Goal: Task Accomplishment & Management: Manage account settings

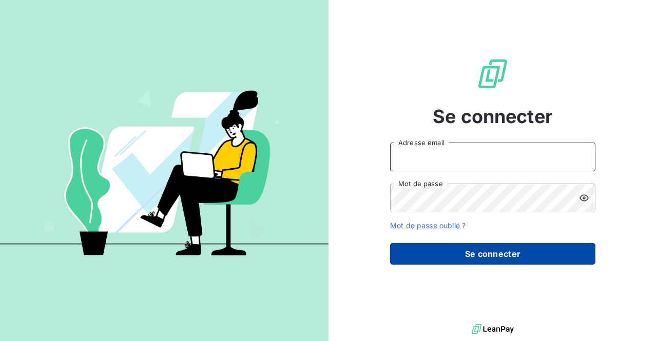
type input "commercial@groupebsl.com"
click at [481, 253] on button "Se connecter" at bounding box center [492, 254] width 205 height 22
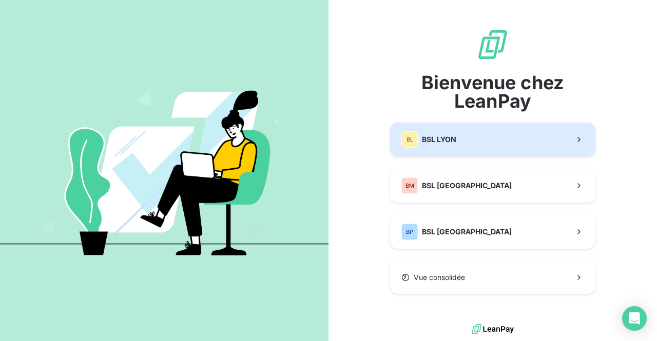
click at [473, 145] on button "BL BSL LYON" at bounding box center [492, 140] width 205 height 34
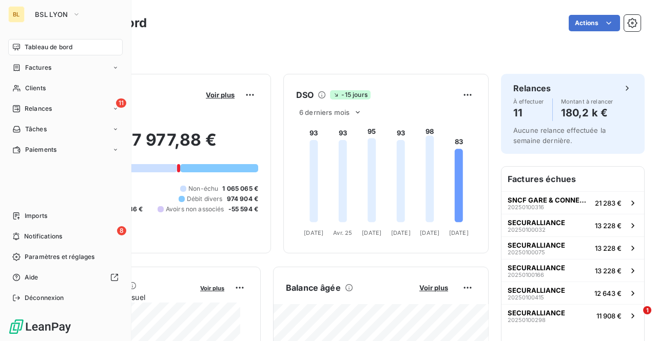
click at [53, 47] on span "Tableau de bord" at bounding box center [49, 47] width 48 height 9
click at [57, 70] on div "Factures" at bounding box center [65, 68] width 114 height 16
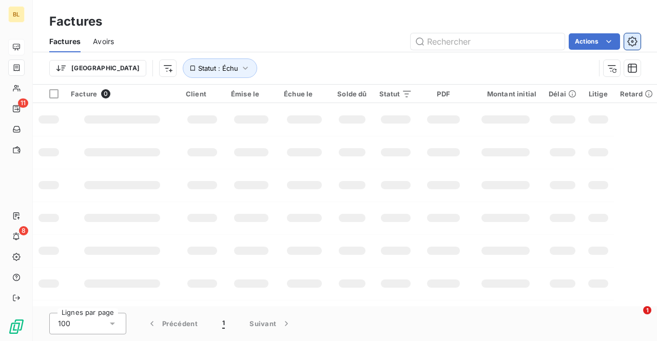
click at [636, 41] on icon "button" at bounding box center [632, 41] width 10 height 10
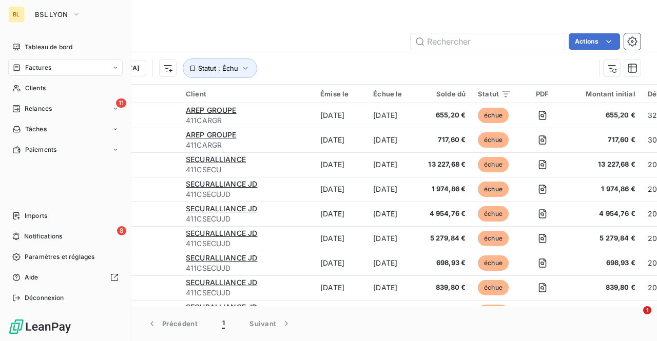
click at [117, 69] on icon at bounding box center [115, 68] width 6 height 6
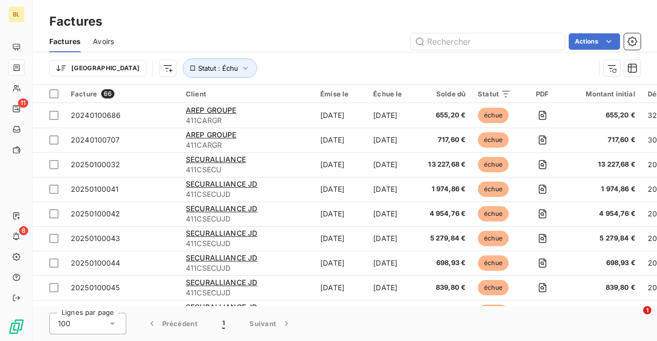
click at [222, 18] on div "Factures" at bounding box center [345, 21] width 624 height 18
click at [630, 40] on icon "button" at bounding box center [632, 41] width 10 height 10
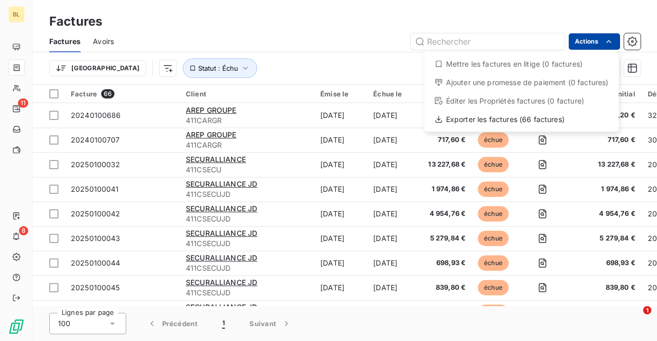
click at [600, 38] on html "BL 11 8 Factures Factures Avoirs Actions Mettre les factures en litige (0 factu…" at bounding box center [328, 170] width 657 height 341
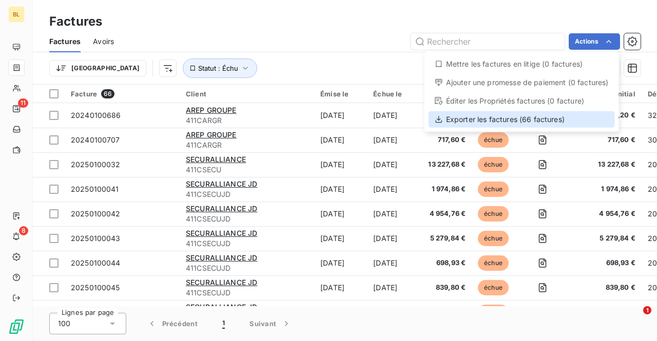
click at [478, 120] on div "Exporter les factures (66 factures)" at bounding box center [521, 119] width 186 height 16
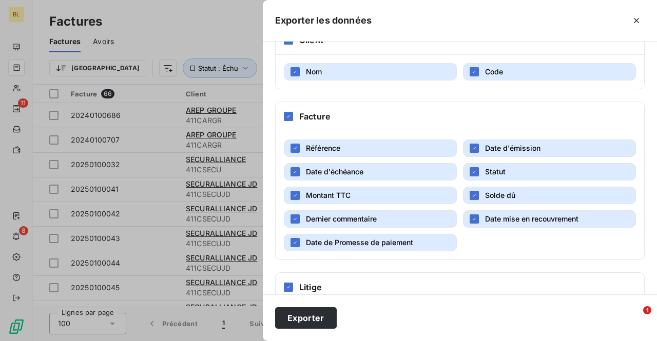
scroll to position [193, 0]
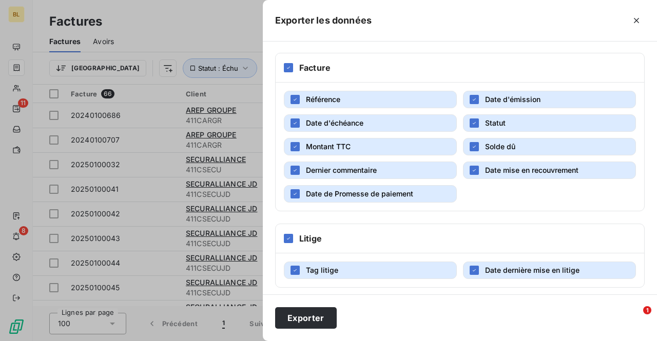
click at [292, 237] on div at bounding box center [288, 238] width 9 height 9
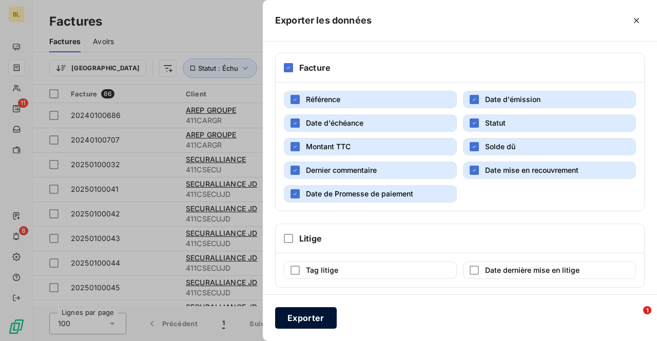
click at [316, 316] on button "Exporter" at bounding box center [306, 318] width 62 height 22
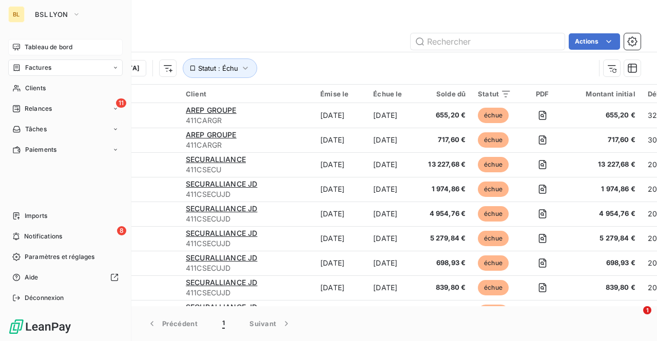
drag, startPoint x: 42, startPoint y: 42, endPoint x: 56, endPoint y: 44, distance: 14.0
click at [42, 42] on div "Tableau de bord" at bounding box center [65, 47] width 114 height 16
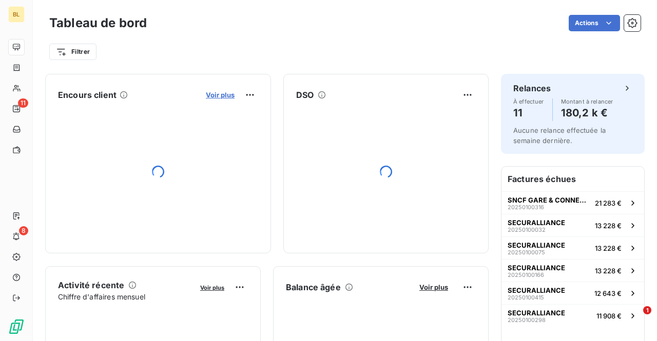
click at [206, 92] on span "Voir plus" at bounding box center [220, 95] width 29 height 8
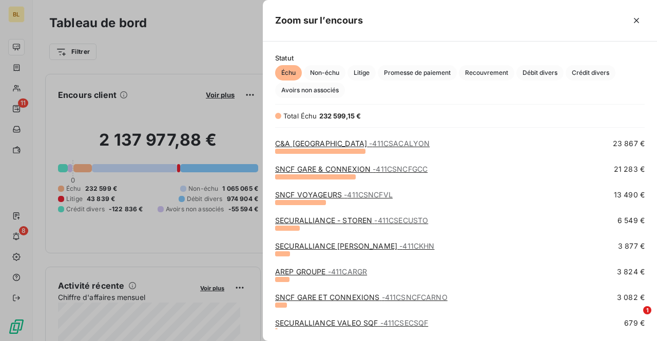
scroll to position [103, 0]
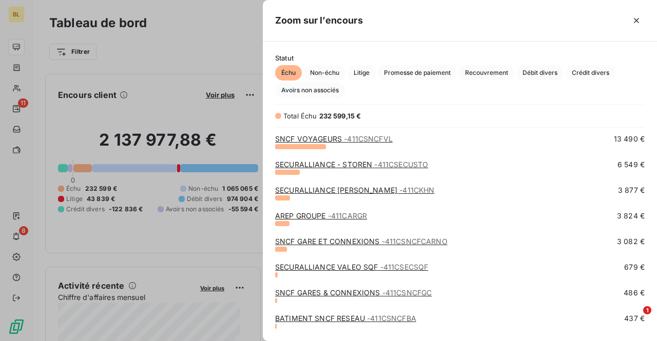
drag, startPoint x: 225, startPoint y: 47, endPoint x: 164, endPoint y: 56, distance: 61.8
click at [224, 48] on div at bounding box center [328, 170] width 657 height 341
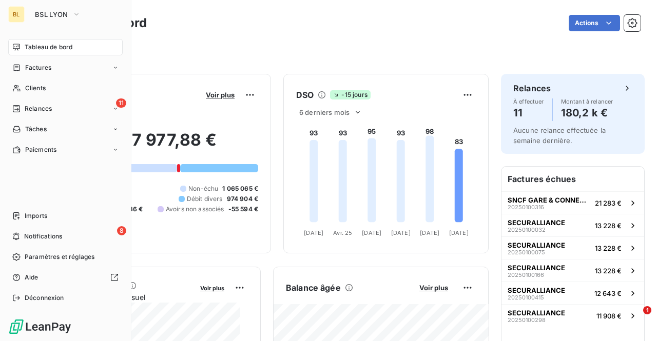
click at [21, 14] on div "BL" at bounding box center [16, 14] width 16 height 16
click at [62, 14] on span "BSL LYON" at bounding box center [51, 14] width 33 height 8
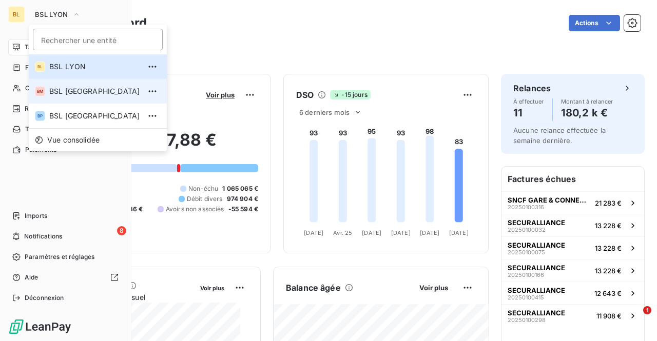
click at [56, 89] on span "BSL [GEOGRAPHIC_DATA]" at bounding box center [94, 91] width 91 height 10
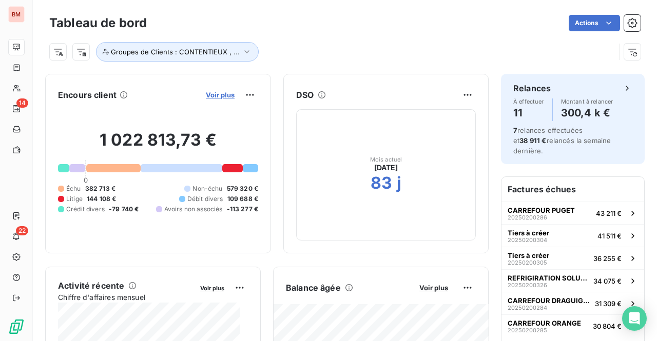
click at [218, 92] on span "Voir plus" at bounding box center [220, 95] width 29 height 8
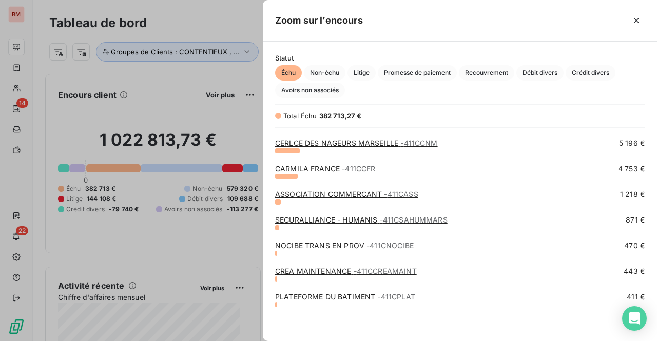
scroll to position [278, 0]
click at [174, 1] on div at bounding box center [328, 170] width 657 height 341
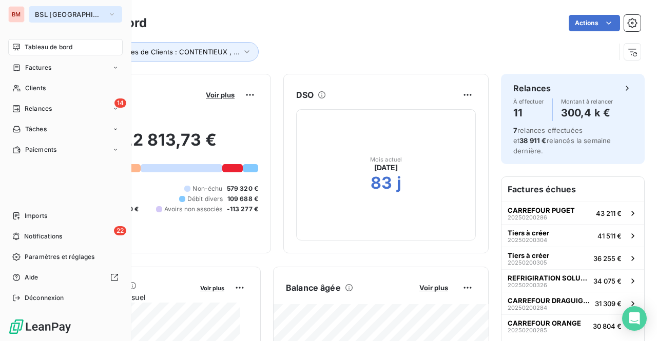
click at [57, 14] on span "BSL [GEOGRAPHIC_DATA]" at bounding box center [69, 14] width 69 height 8
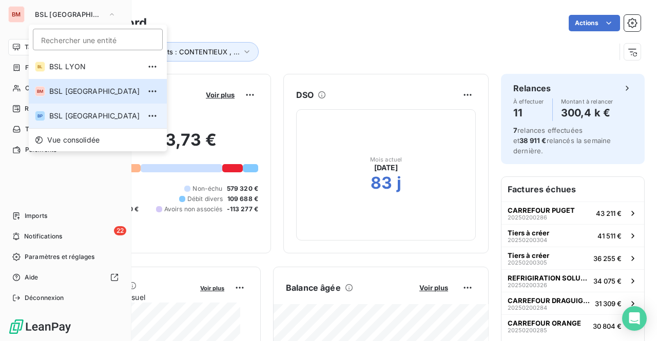
click at [66, 119] on span "BSL [GEOGRAPHIC_DATA]" at bounding box center [94, 116] width 91 height 10
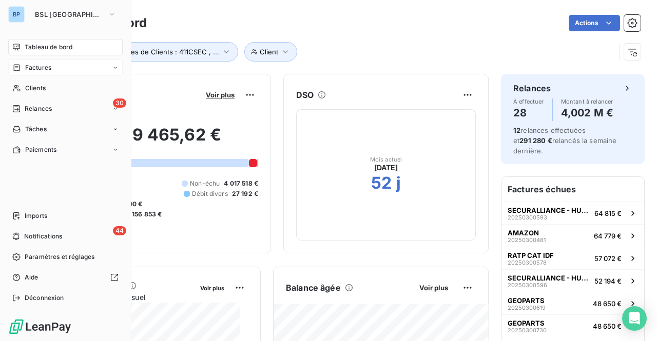
click at [40, 65] on span "Factures" at bounding box center [38, 67] width 26 height 9
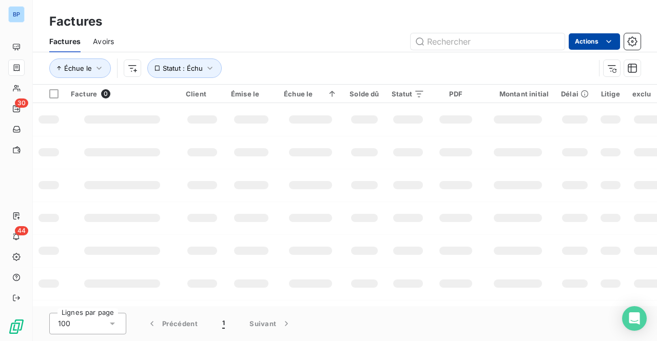
click at [598, 40] on html "BP 30 44 Factures Factures Avoirs Actions Échue le Statut : Échu Facture 0 Clie…" at bounding box center [328, 170] width 657 height 341
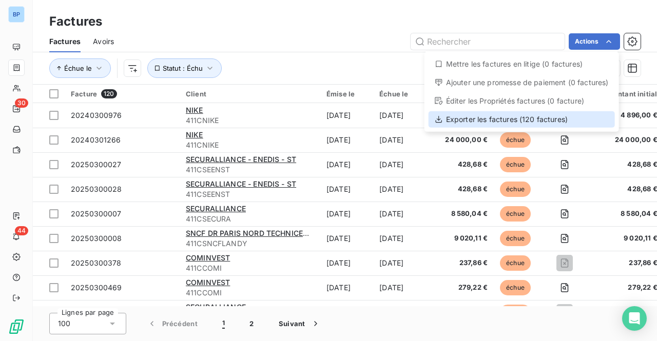
click at [535, 118] on div "Exporter les factures (120 factures)" at bounding box center [521, 119] width 186 height 16
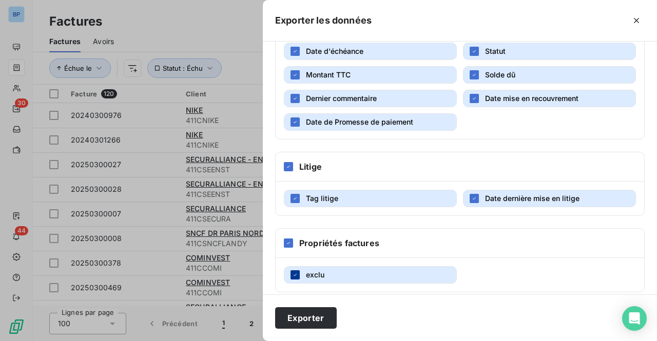
scroll to position [269, 0]
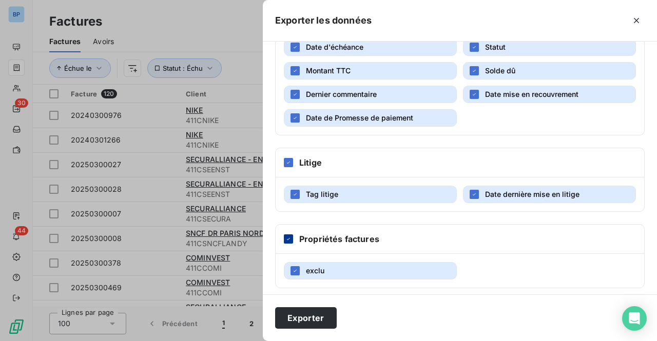
click at [287, 236] on icon at bounding box center [288, 239] width 6 height 6
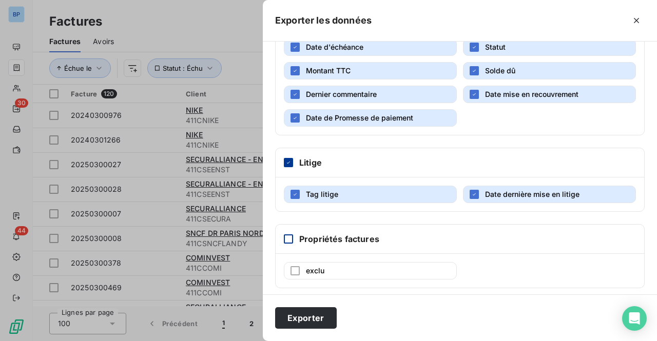
click at [290, 160] on icon at bounding box center [288, 163] width 6 height 6
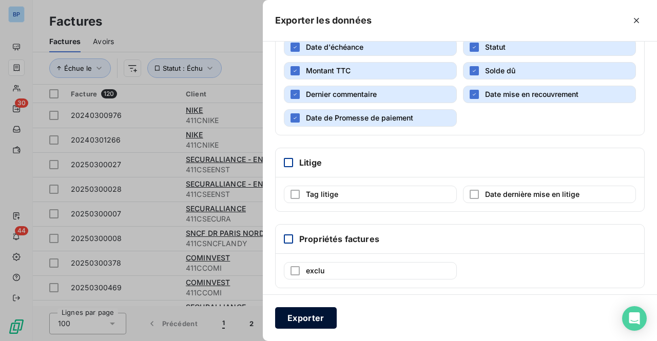
click at [307, 325] on button "Exporter" at bounding box center [306, 318] width 62 height 22
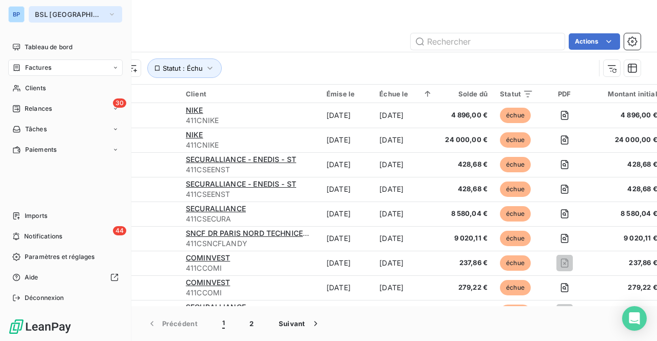
click at [69, 12] on span "BSL PARIS" at bounding box center [69, 14] width 69 height 8
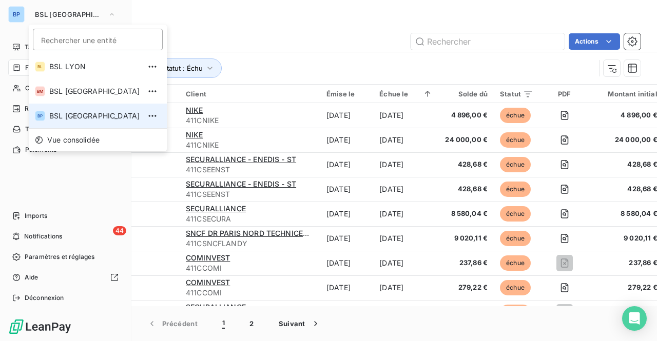
click at [65, 115] on span "BSL PARIS" at bounding box center [94, 116] width 91 height 10
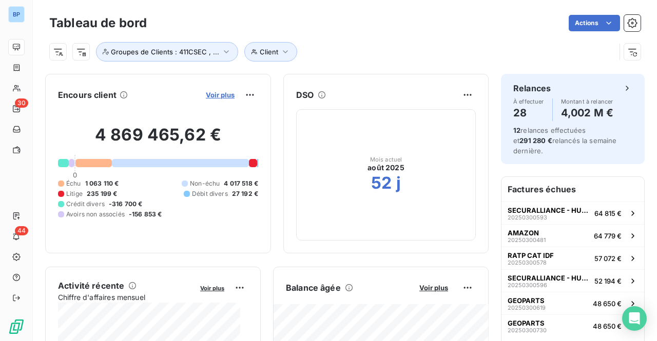
click at [212, 92] on span "Voir plus" at bounding box center [220, 95] width 29 height 8
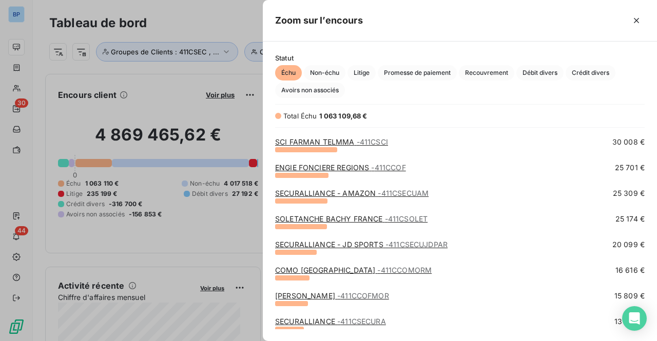
scroll to position [308, 0]
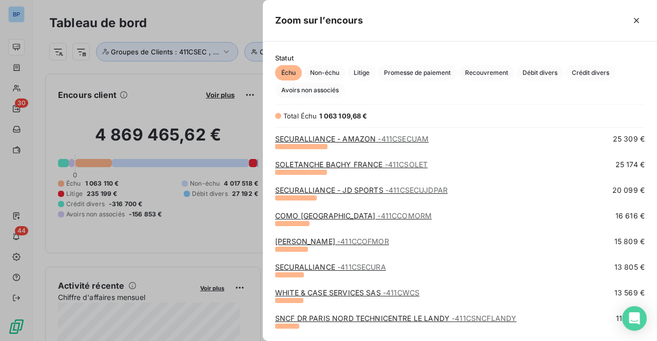
drag, startPoint x: 65, startPoint y: 15, endPoint x: 50, endPoint y: 10, distance: 15.7
click at [65, 15] on div at bounding box center [328, 170] width 657 height 341
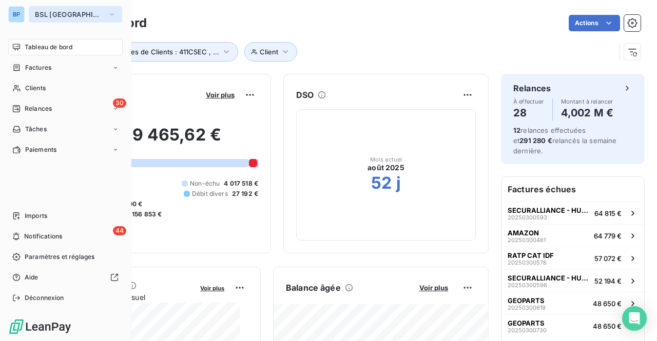
click at [62, 18] on span "BSL [GEOGRAPHIC_DATA]" at bounding box center [69, 14] width 69 height 8
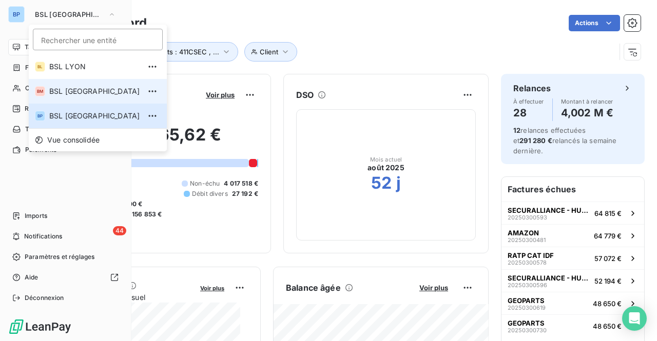
click at [58, 95] on span "BSL [GEOGRAPHIC_DATA]" at bounding box center [94, 91] width 91 height 10
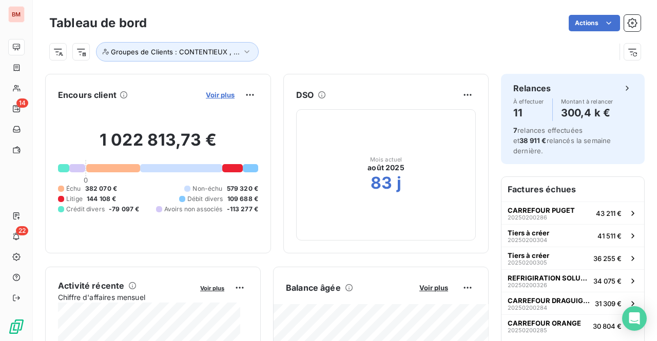
click at [216, 95] on span "Voir plus" at bounding box center [220, 95] width 29 height 8
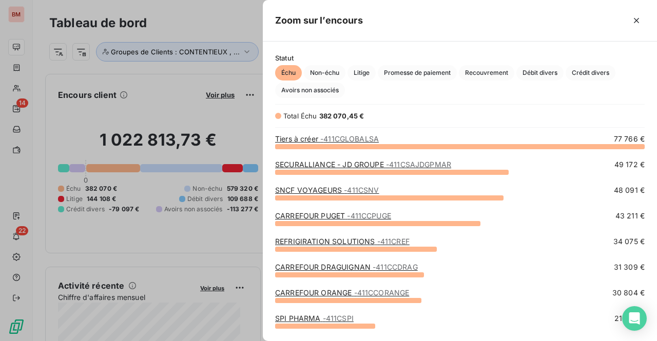
scroll to position [187, 386]
click at [309, 216] on link "CARREFOUR PUGET - 411CCPUGE" at bounding box center [333, 215] width 116 height 9
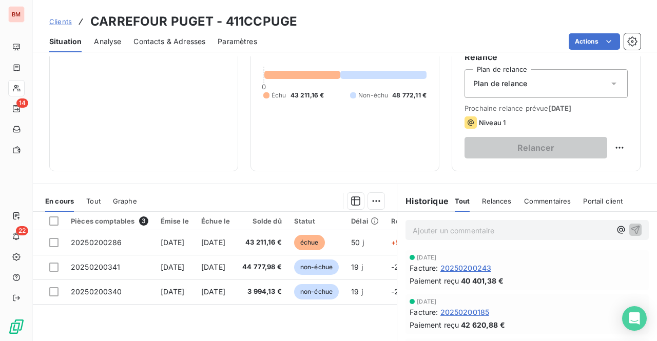
scroll to position [205, 0]
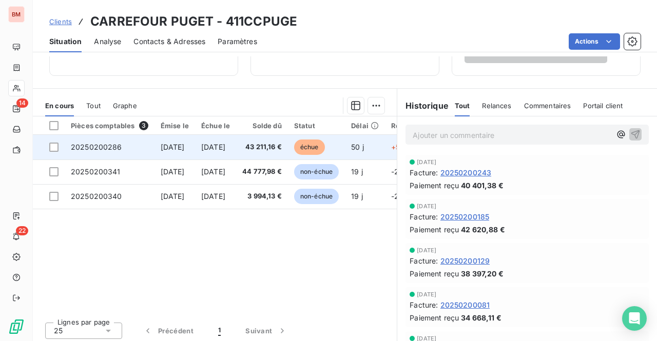
click at [225, 143] on span "[DATE]" at bounding box center [213, 147] width 24 height 9
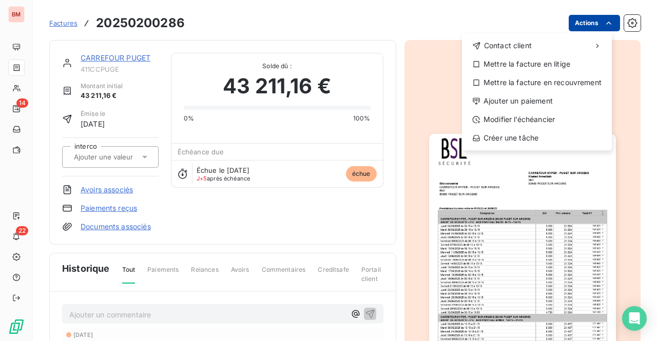
click at [588, 23] on html "BM 14 22 Factures 20250200286 Actions Contact client Mettre la facture en litig…" at bounding box center [328, 170] width 657 height 341
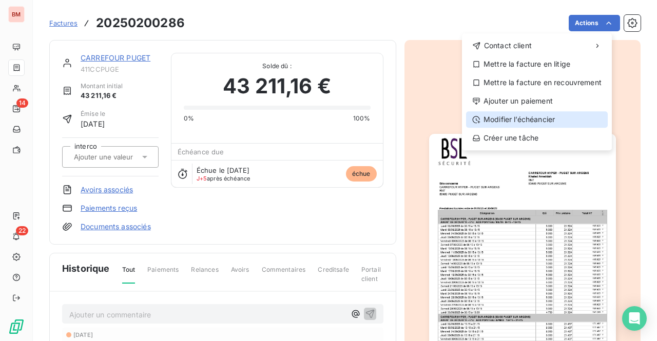
click at [537, 119] on div "Modifier l’échéancier" at bounding box center [537, 119] width 142 height 16
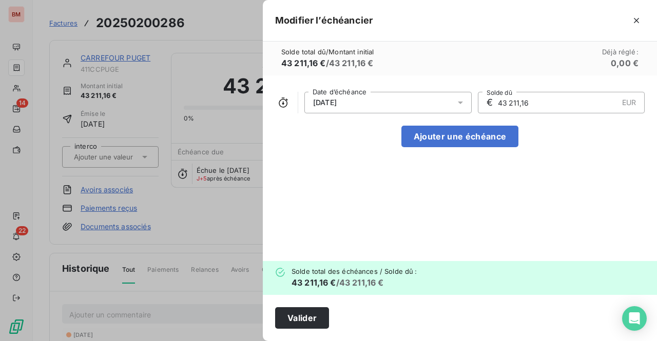
click at [460, 103] on icon at bounding box center [460, 103] width 5 height 3
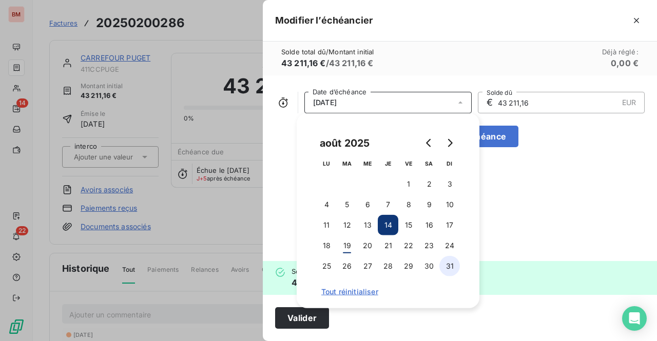
click at [455, 268] on button "31" at bounding box center [449, 266] width 21 height 21
click at [549, 174] on div "31/08/2025 Date d’échéance € 43 211,16 EUR Solde dû Ajouter une échéance" at bounding box center [460, 168] width 394 height 186
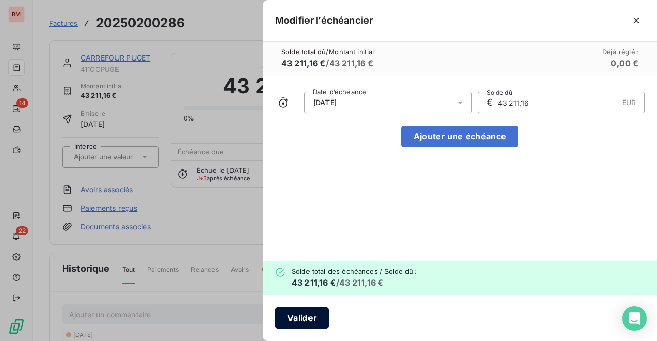
click at [300, 312] on button "Valider" at bounding box center [302, 318] width 54 height 22
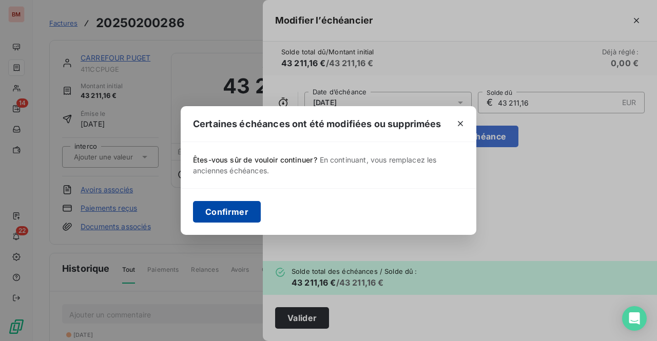
click at [246, 214] on button "Confirmer" at bounding box center [227, 212] width 68 height 22
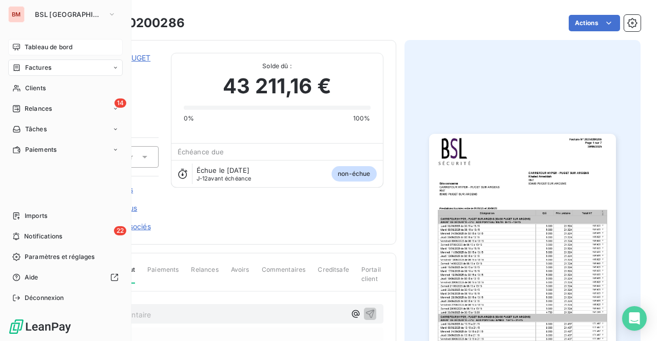
click at [49, 47] on span "Tableau de bord" at bounding box center [49, 47] width 48 height 9
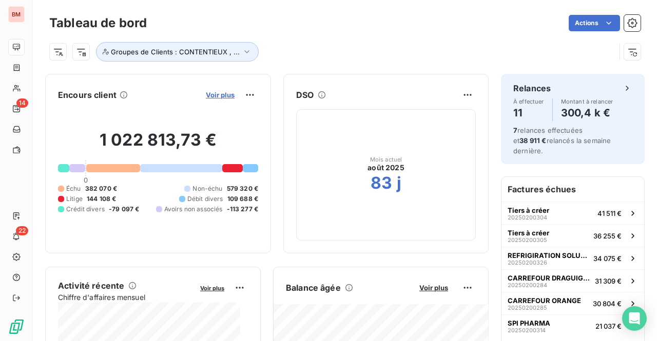
click at [210, 92] on span "Voir plus" at bounding box center [220, 95] width 29 height 8
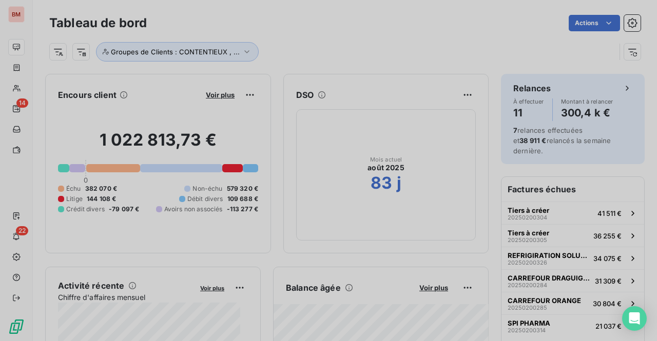
scroll to position [334, 386]
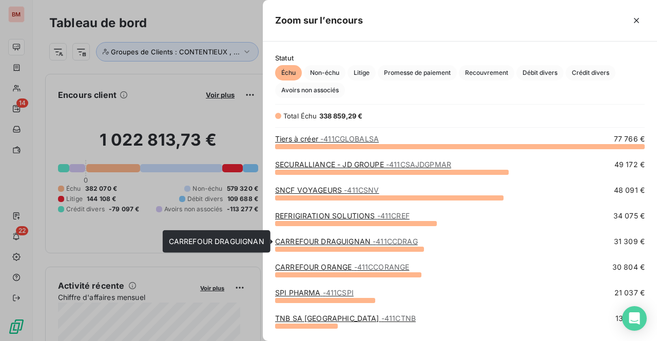
click at [346, 240] on link "CARREFOUR DRAGUIGNAN - 411CCDRAG" at bounding box center [346, 241] width 143 height 9
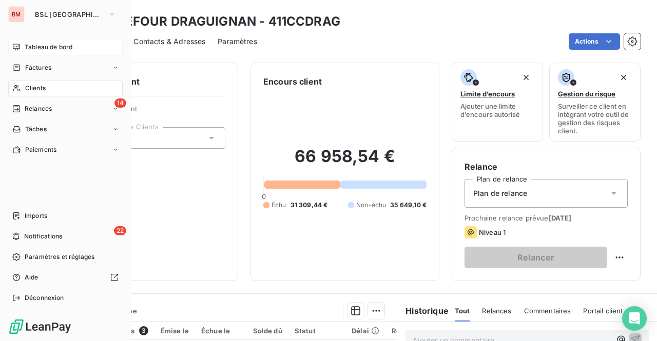
click at [65, 50] on span "Tableau de bord" at bounding box center [49, 47] width 48 height 9
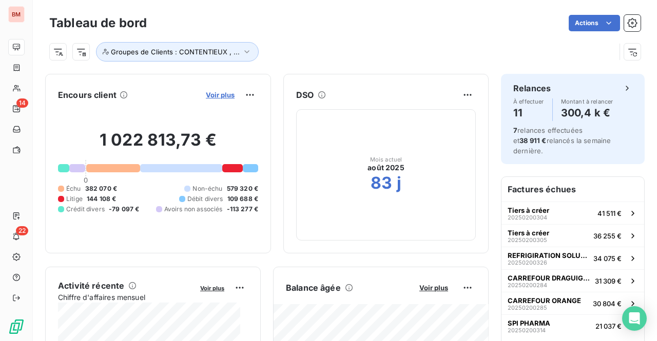
click at [212, 92] on span "Voir plus" at bounding box center [220, 95] width 29 height 8
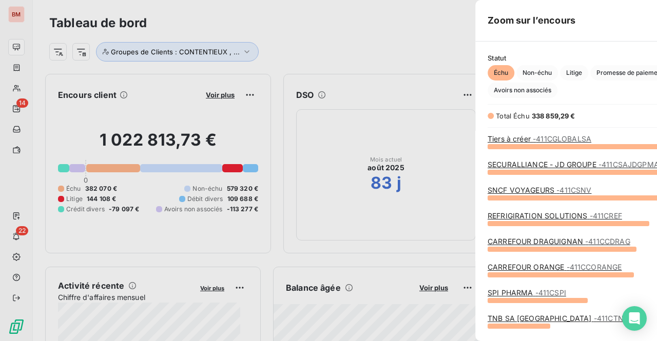
scroll to position [334, 386]
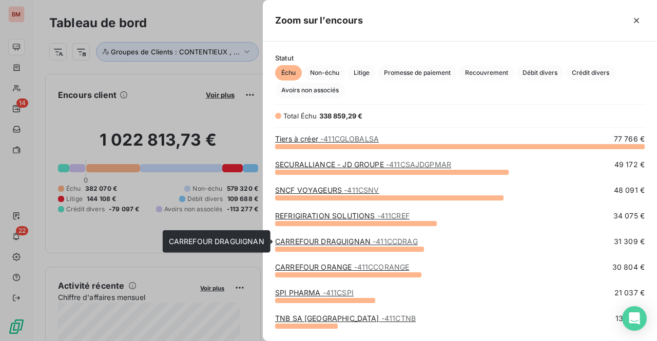
click at [327, 239] on link "CARREFOUR DRAGUIGNAN - 411CCDRAG" at bounding box center [346, 241] width 143 height 9
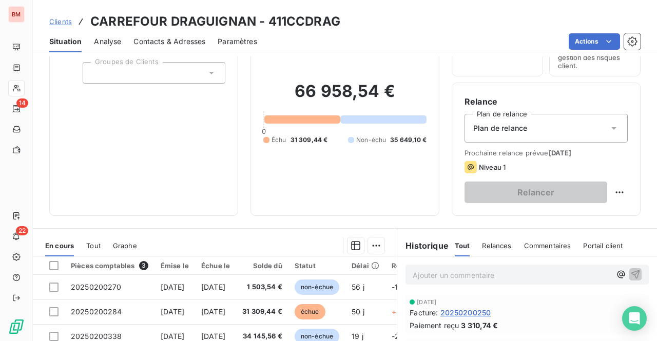
scroll to position [205, 0]
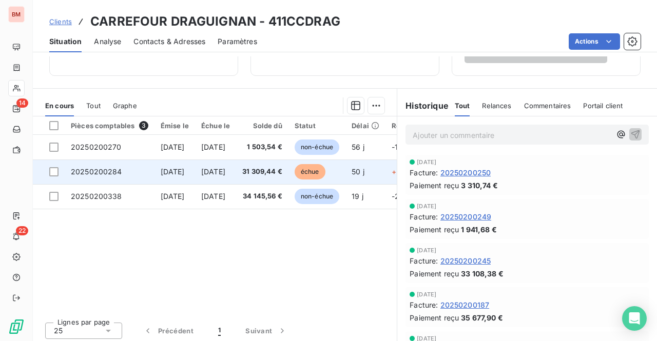
click at [278, 174] on span "31 309,44 €" at bounding box center [262, 172] width 40 height 10
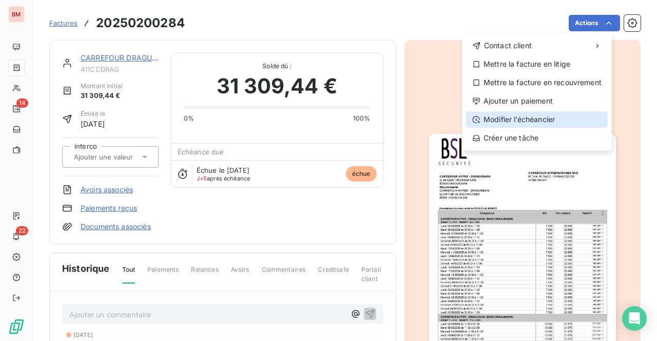
click at [502, 121] on div "Modifier l’échéancier" at bounding box center [537, 119] width 142 height 16
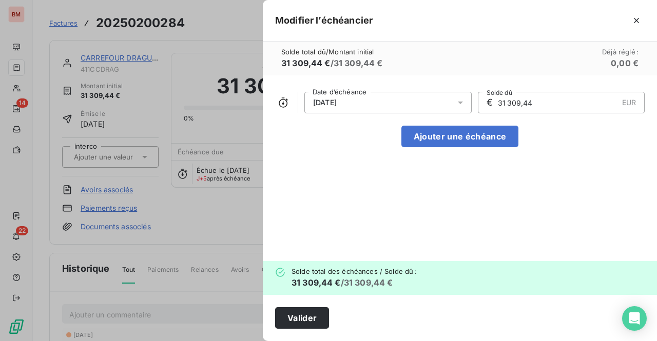
click at [438, 106] on div "14/08/2025" at bounding box center [387, 103] width 167 height 22
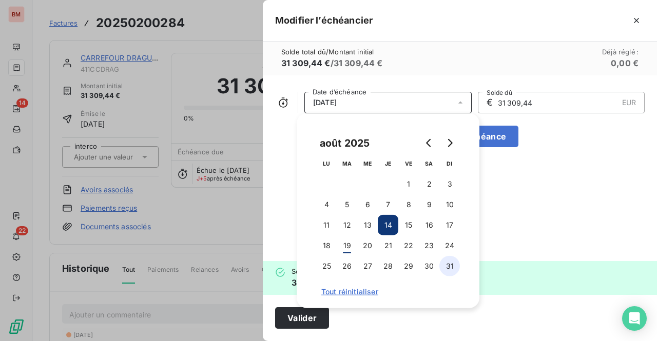
click at [448, 266] on button "31" at bounding box center [449, 266] width 21 height 21
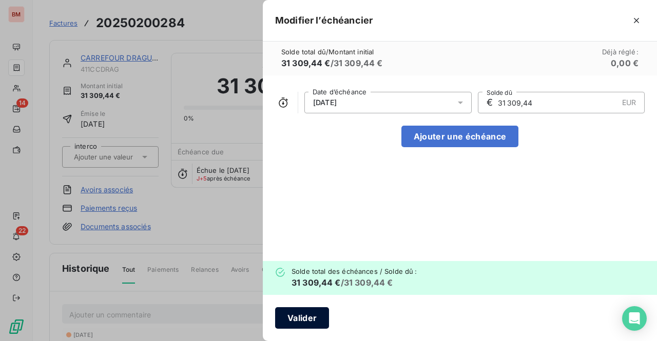
click at [320, 312] on button "Valider" at bounding box center [302, 318] width 54 height 22
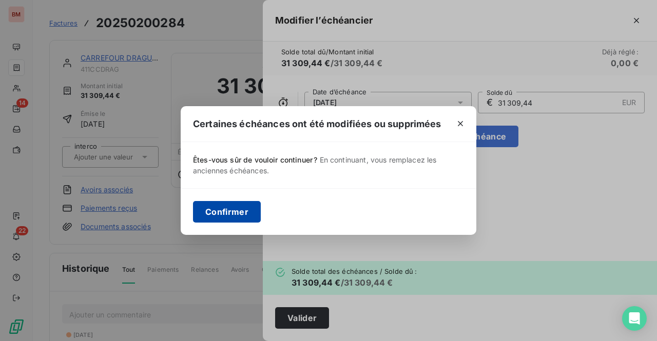
click at [242, 213] on button "Confirmer" at bounding box center [227, 212] width 68 height 22
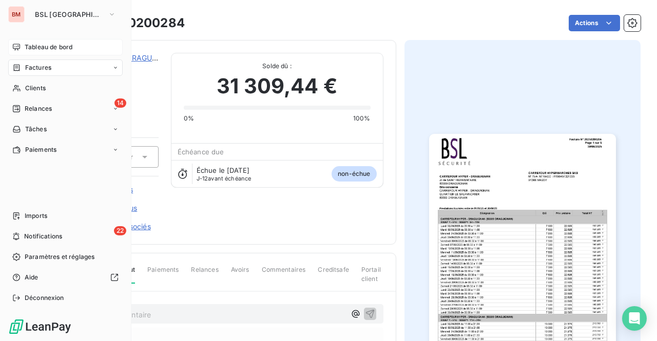
click at [51, 48] on span "Tableau de bord" at bounding box center [49, 47] width 48 height 9
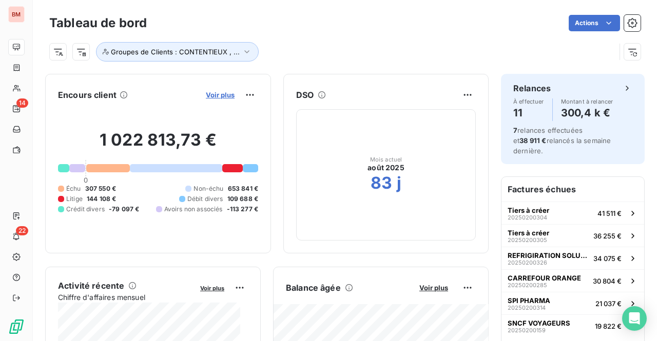
click at [212, 94] on span "Voir plus" at bounding box center [220, 95] width 29 height 8
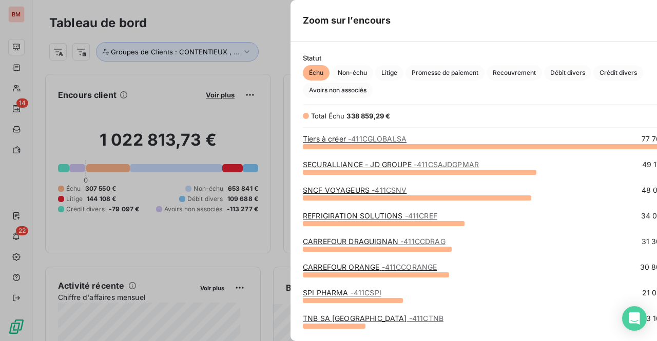
scroll to position [334, 386]
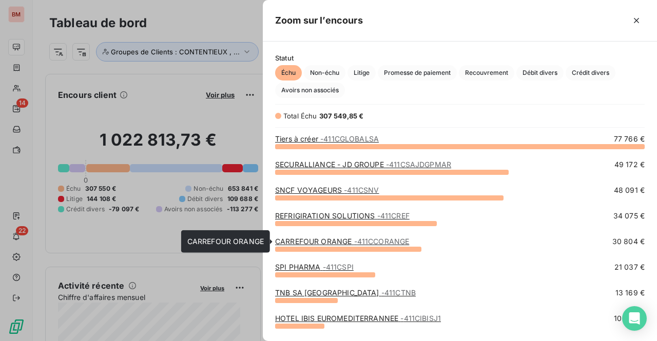
click at [338, 241] on link "CARREFOUR ORANGE - 411CCORANGE" at bounding box center [342, 241] width 134 height 9
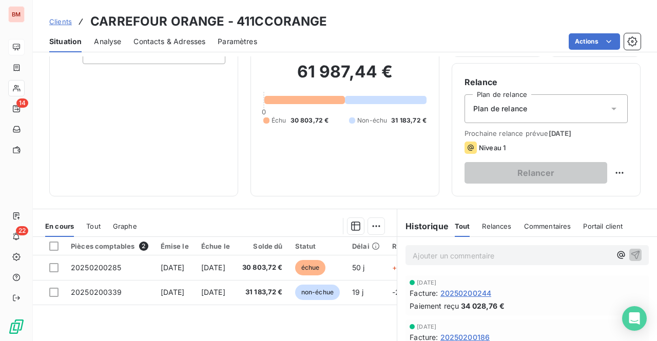
scroll to position [205, 0]
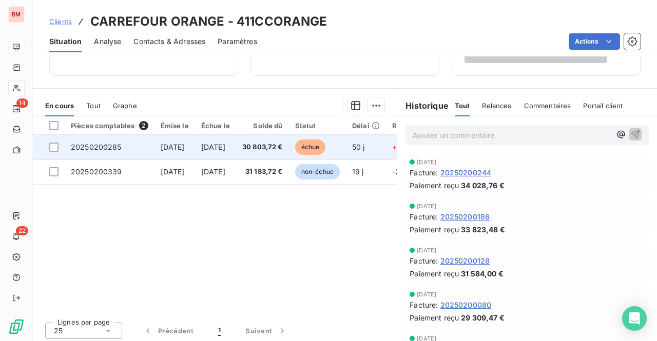
click at [283, 145] on span "30 803,72 €" at bounding box center [262, 147] width 41 height 10
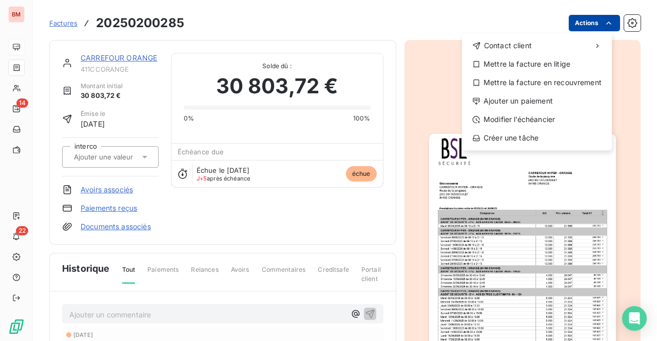
click at [578, 19] on html "BM 14 22 Factures 20250200285 Actions Contact client Mettre la facture en litig…" at bounding box center [328, 170] width 657 height 341
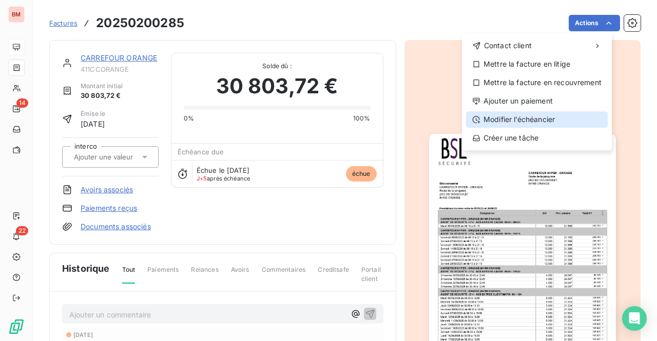
click at [511, 121] on div "Modifier l’échéancier" at bounding box center [537, 119] width 142 height 16
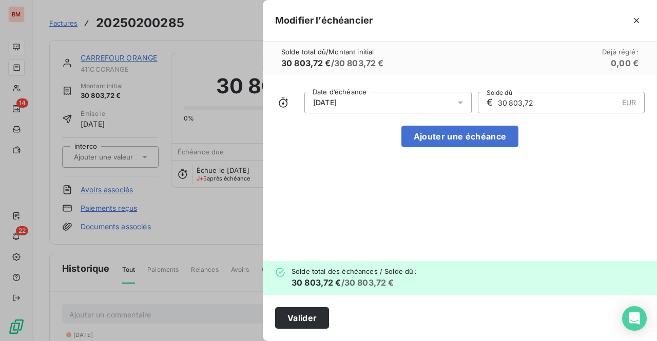
click at [379, 104] on div "14/08/2025" at bounding box center [387, 103] width 167 height 22
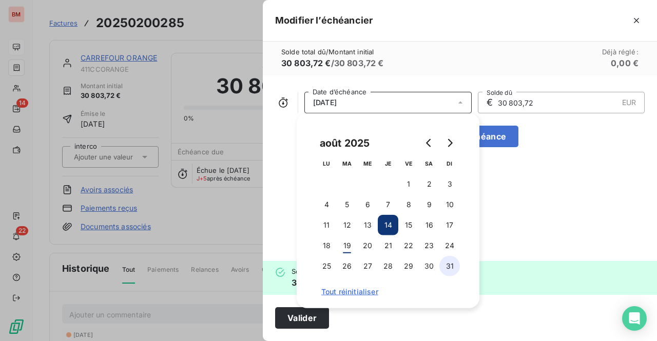
click at [456, 265] on button "31" at bounding box center [449, 266] width 21 height 21
click at [306, 321] on button "Valider" at bounding box center [302, 318] width 54 height 22
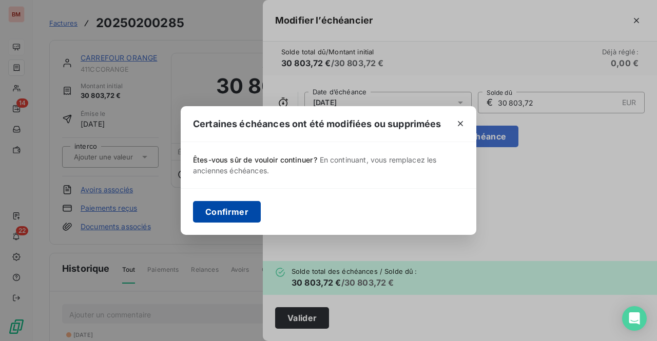
click at [225, 211] on button "Confirmer" at bounding box center [227, 212] width 68 height 22
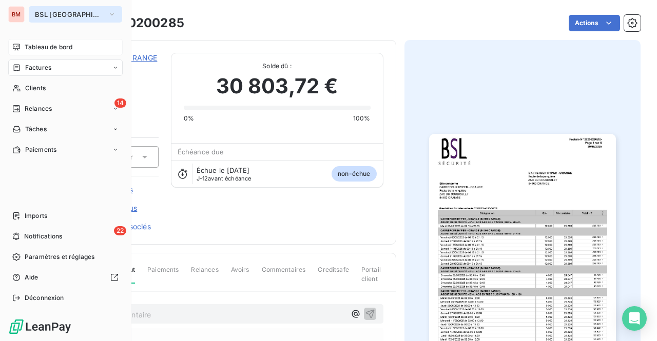
click at [63, 10] on span "BSL [GEOGRAPHIC_DATA]" at bounding box center [69, 14] width 69 height 8
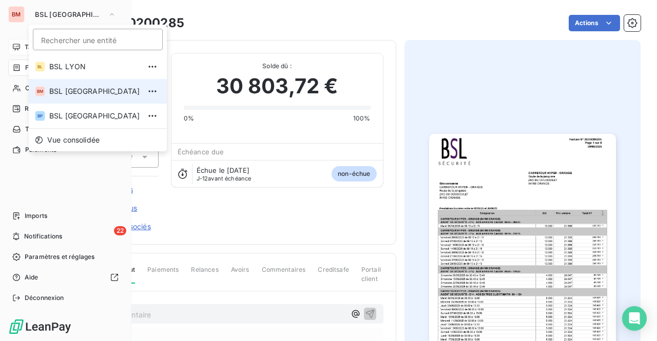
click at [77, 95] on span "BSL [GEOGRAPHIC_DATA]" at bounding box center [94, 91] width 91 height 10
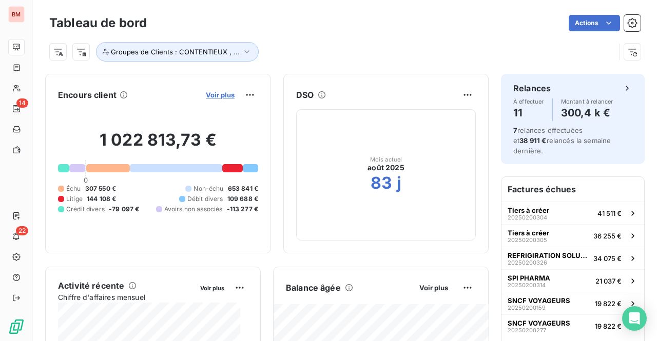
click at [210, 93] on span "Voir plus" at bounding box center [220, 95] width 29 height 8
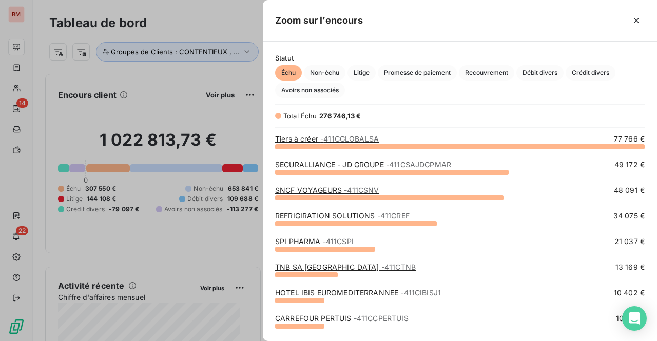
scroll to position [187, 386]
click at [362, 135] on span "- 411CGLOBALSA" at bounding box center [349, 138] width 58 height 9
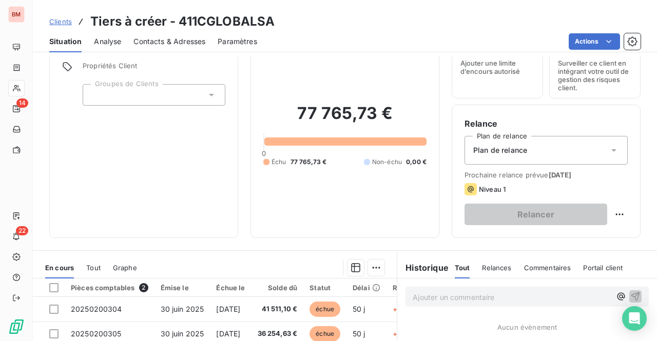
scroll to position [103, 0]
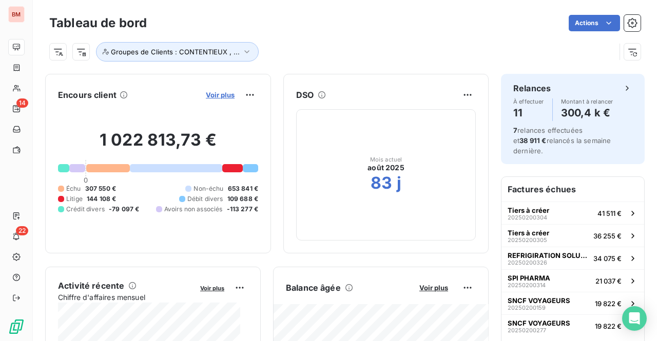
click at [213, 95] on span "Voir plus" at bounding box center [220, 95] width 29 height 8
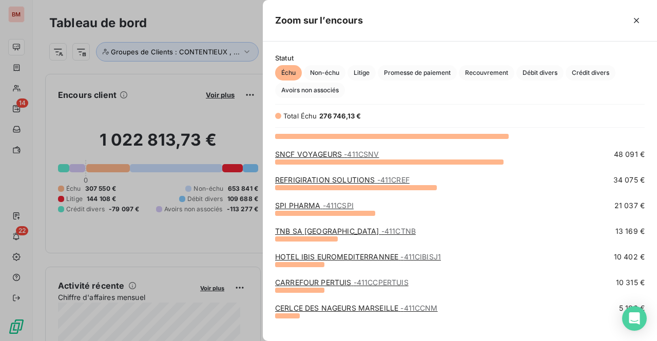
scroll to position [51, 0]
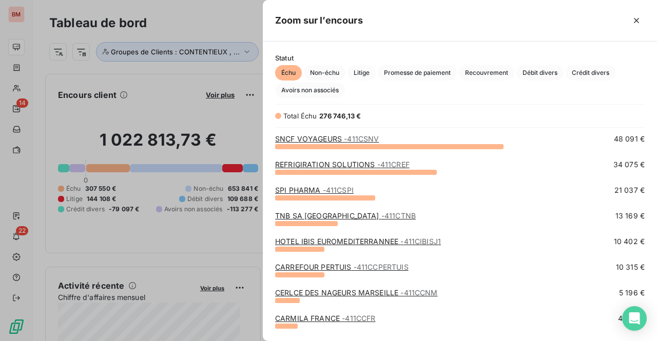
click at [322, 270] on link "CARREFOUR PERTUIS - 411CCPERTUIS" at bounding box center [341, 267] width 133 height 9
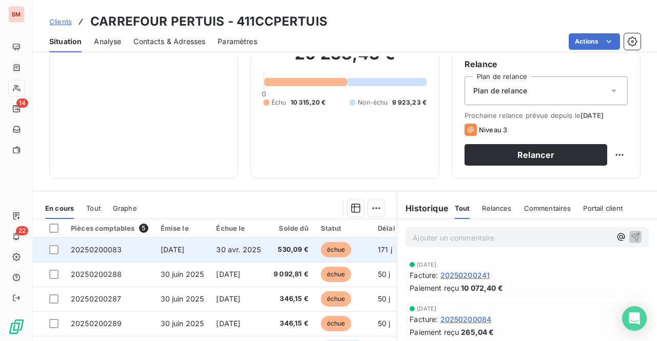
scroll to position [154, 0]
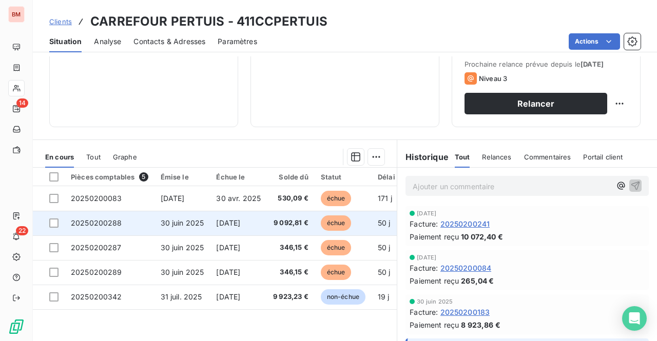
click at [240, 224] on span "[DATE]" at bounding box center [228, 223] width 24 height 9
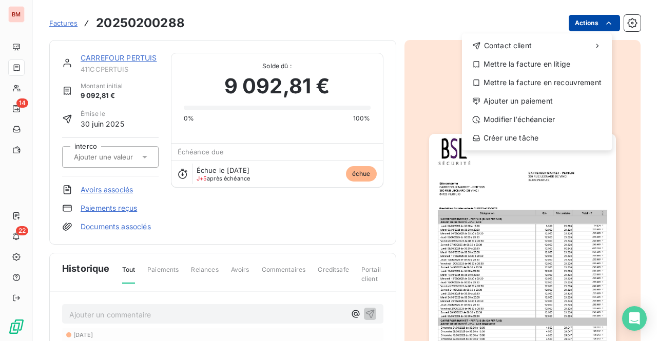
click at [589, 21] on html "BM 14 22 Factures 20250200288 Actions Contact client Mettre la facture en litig…" at bounding box center [328, 170] width 657 height 341
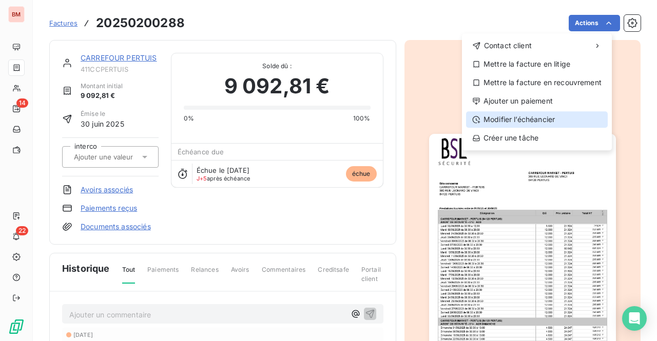
click at [516, 121] on div "Modifier l’échéancier" at bounding box center [537, 119] width 142 height 16
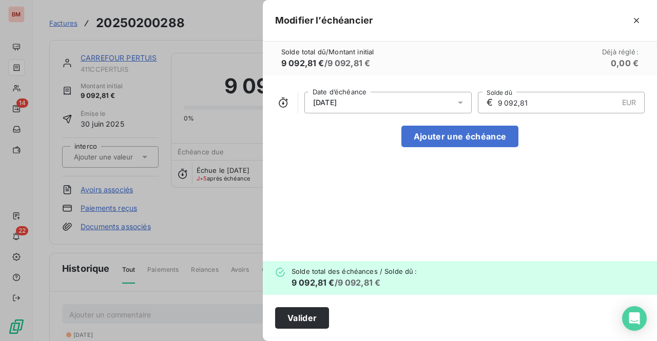
click at [409, 101] on div "[DATE]" at bounding box center [387, 103] width 167 height 22
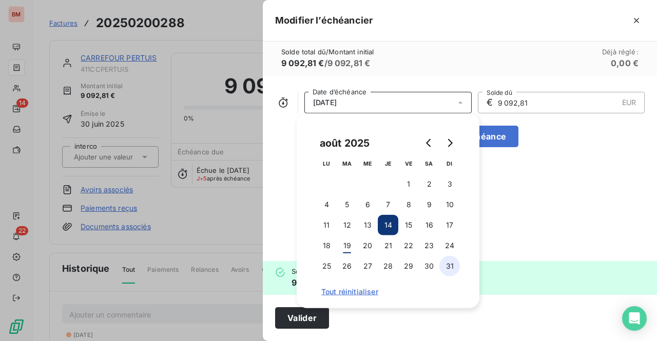
drag, startPoint x: 448, startPoint y: 270, endPoint x: 454, endPoint y: 262, distance: 9.7
click at [452, 266] on button "31" at bounding box center [449, 266] width 21 height 21
click at [297, 321] on button "Valider" at bounding box center [302, 318] width 54 height 22
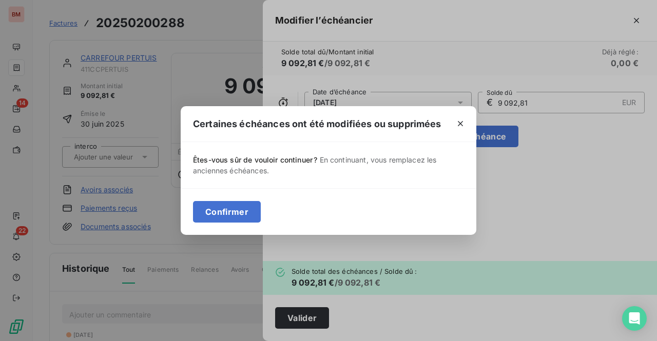
click at [219, 201] on div "Confirmer" at bounding box center [329, 211] width 296 height 47
click at [214, 210] on button "Confirmer" at bounding box center [227, 212] width 68 height 22
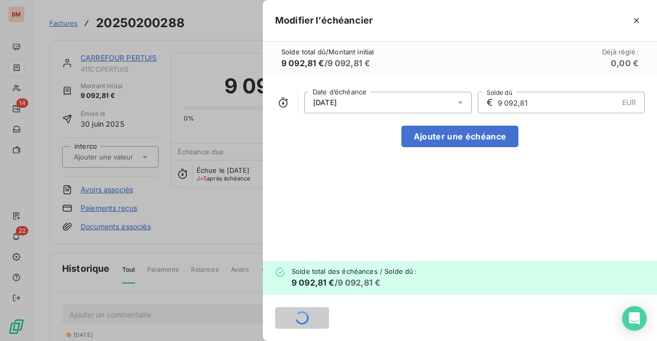
click at [224, 24] on div at bounding box center [328, 170] width 657 height 341
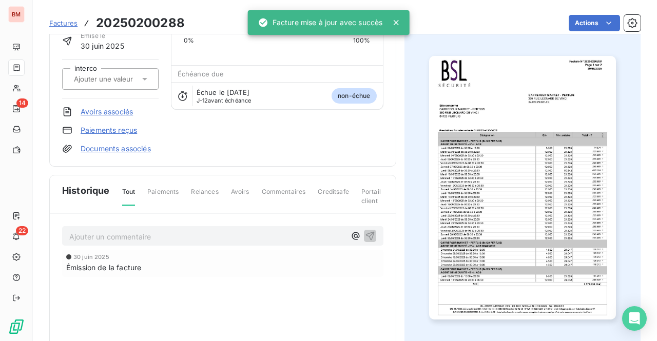
scroll to position [104, 0]
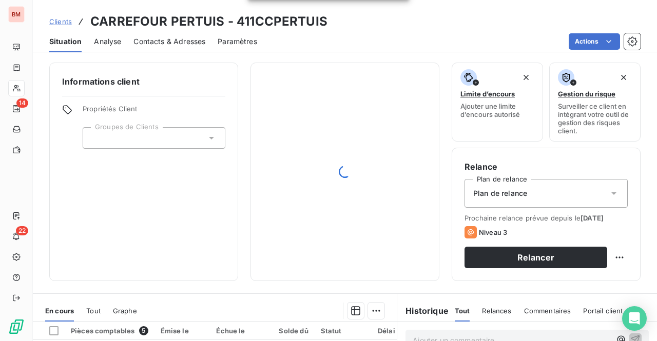
scroll to position [154, 0]
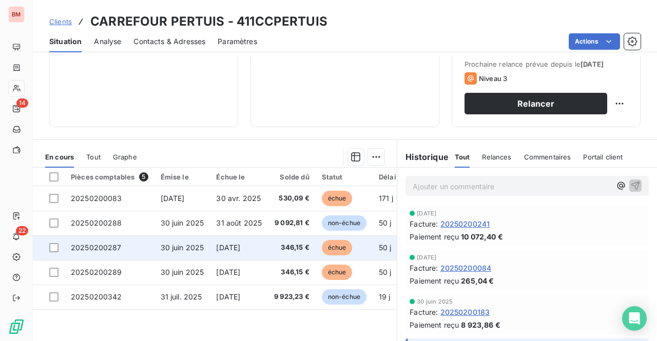
click at [282, 246] on span "346,15 €" at bounding box center [291, 248] width 35 height 10
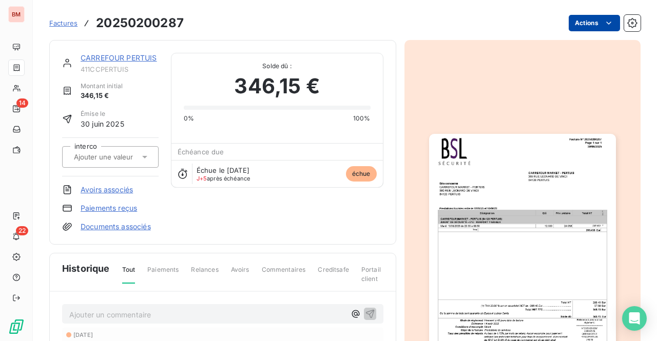
click at [579, 18] on html "BM 14 22 Factures 20250200287 Actions CARREFOUR PERTUIS 411CCPERTUIS Montant in…" at bounding box center [328, 170] width 657 height 341
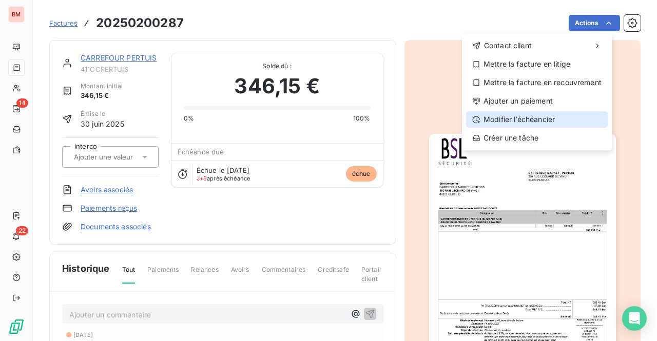
click at [510, 122] on div "Modifier l’échéancier" at bounding box center [537, 119] width 142 height 16
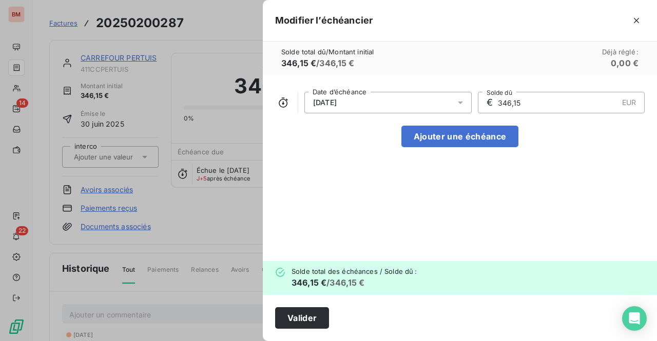
click at [398, 99] on div "[DATE]" at bounding box center [387, 103] width 167 height 22
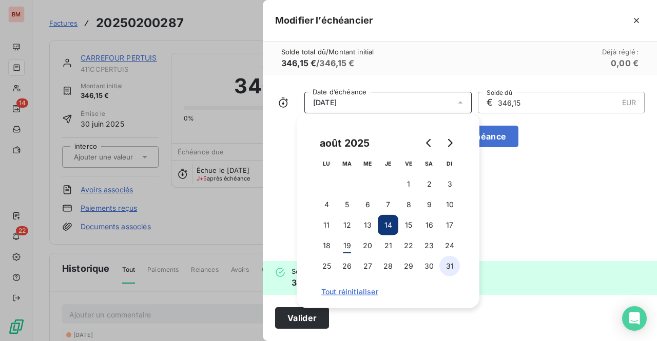
click at [455, 266] on button "31" at bounding box center [449, 266] width 21 height 21
click at [295, 323] on button "Valider" at bounding box center [302, 318] width 54 height 22
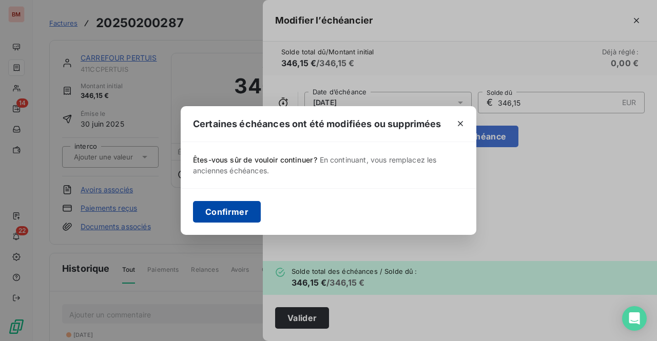
click at [224, 206] on button "Confirmer" at bounding box center [227, 212] width 68 height 22
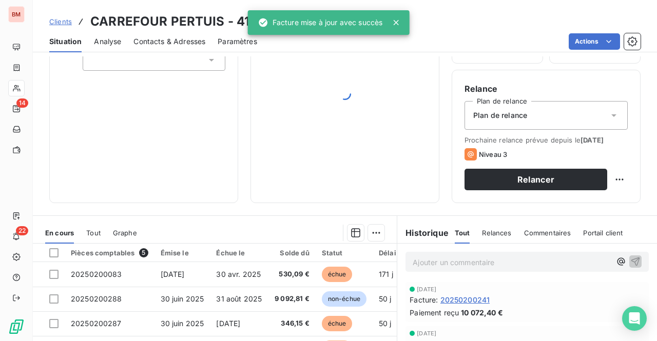
scroll to position [205, 0]
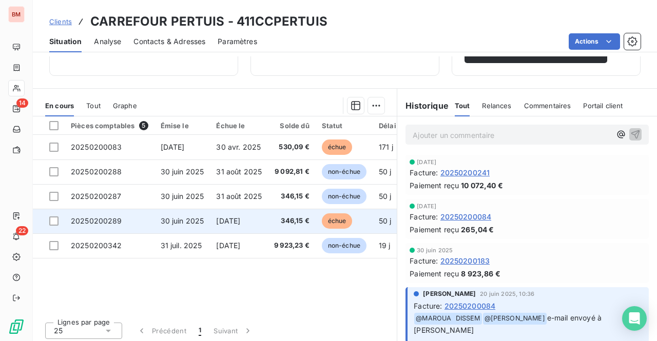
click at [271, 219] on td "346,15 €" at bounding box center [292, 221] width 48 height 25
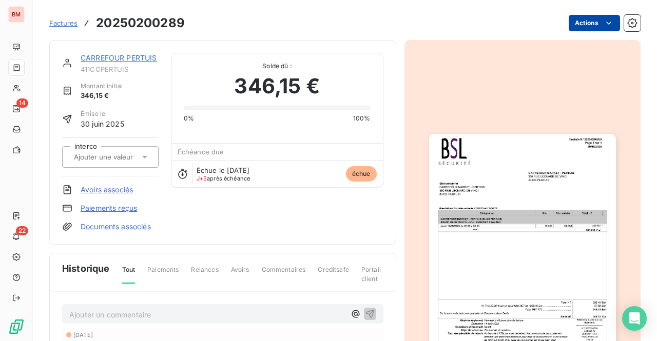
click at [585, 26] on html "BM 14 22 Factures 20250200289 Actions CARREFOUR PERTUIS 411CCPERTUIS Montant in…" at bounding box center [328, 170] width 657 height 341
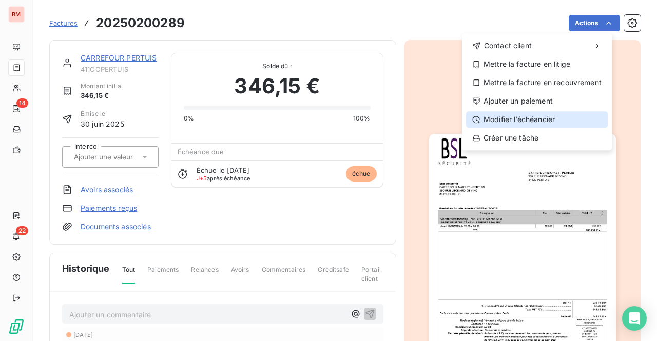
click at [496, 116] on div "Modifier l’échéancier" at bounding box center [537, 119] width 142 height 16
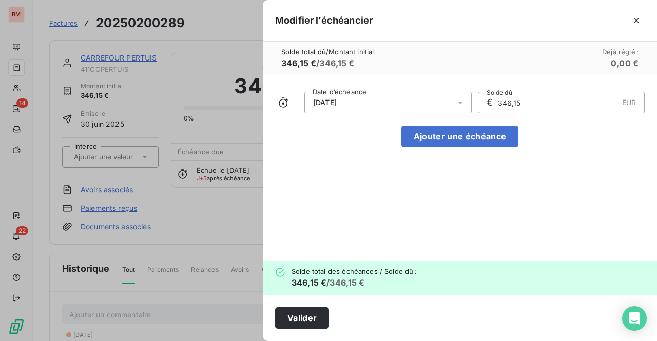
click at [371, 107] on div "[DATE]" at bounding box center [387, 103] width 167 height 22
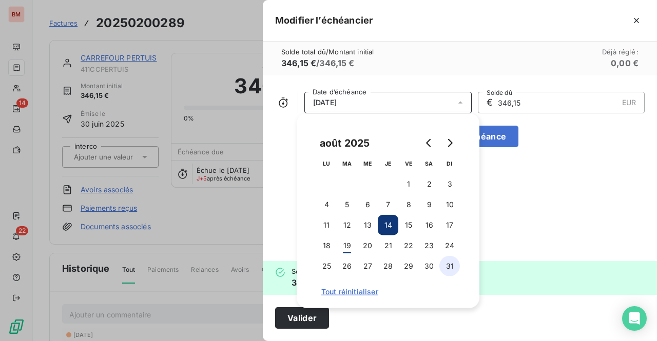
click at [453, 270] on button "31" at bounding box center [449, 266] width 21 height 21
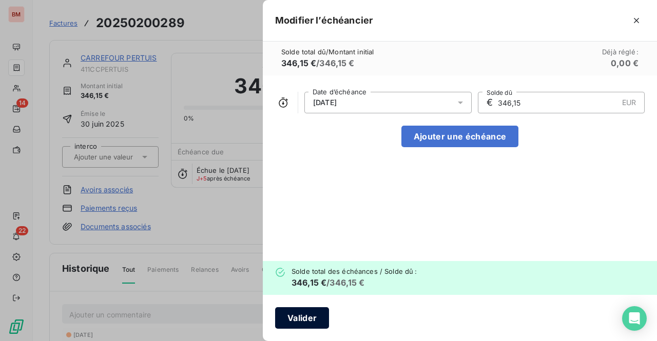
click at [289, 320] on button "Valider" at bounding box center [302, 318] width 54 height 22
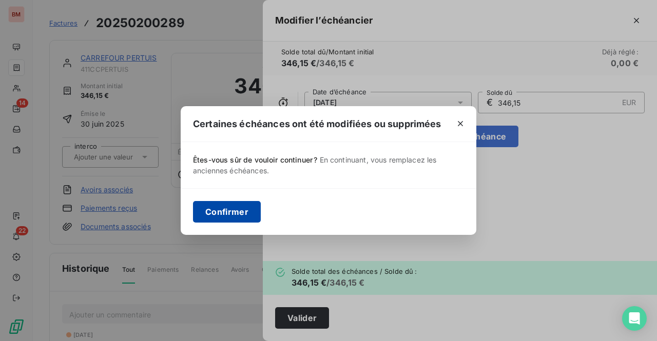
click at [248, 219] on button "Confirmer" at bounding box center [227, 212] width 68 height 22
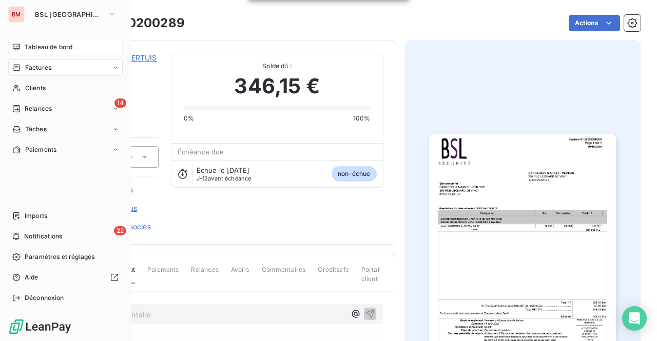
click at [44, 43] on span "Tableau de bord" at bounding box center [49, 47] width 48 height 9
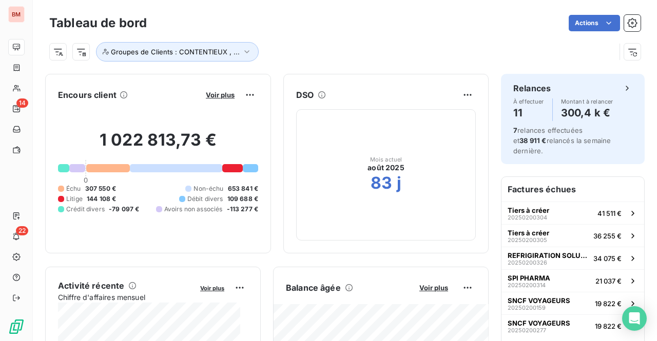
click at [209, 89] on div "Voir plus" at bounding box center [230, 95] width 55 height 16
click at [208, 96] on span "Voir plus" at bounding box center [220, 95] width 29 height 8
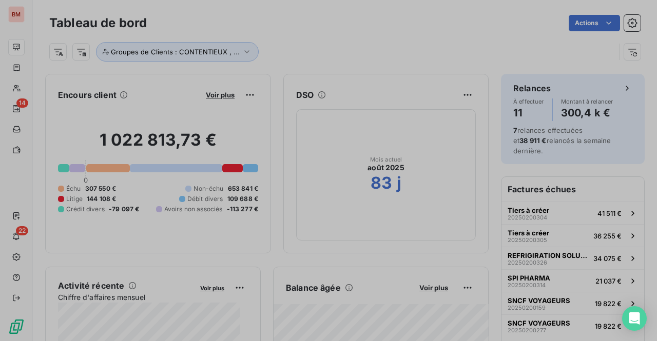
scroll to position [8, 8]
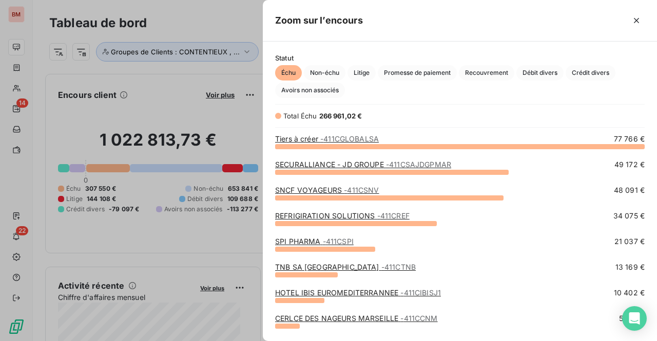
click at [284, 186] on link "SNCF VOYAGEURS - 411CSNV" at bounding box center [327, 190] width 104 height 9
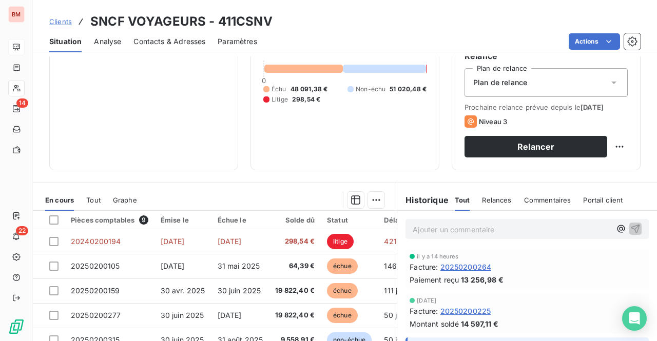
scroll to position [205, 0]
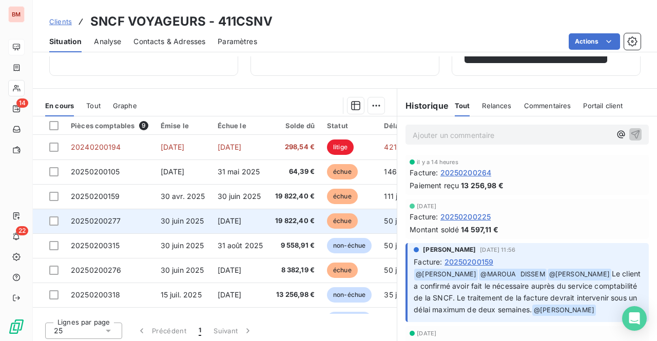
click at [245, 215] on td "[DATE]" at bounding box center [240, 221] width 58 height 25
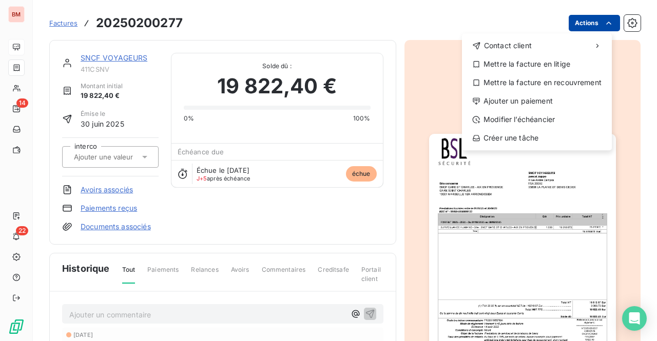
click at [566, 26] on html "BM 14 22 Factures 20250200277 Actions Contact client Mettre la facture en litig…" at bounding box center [328, 170] width 657 height 341
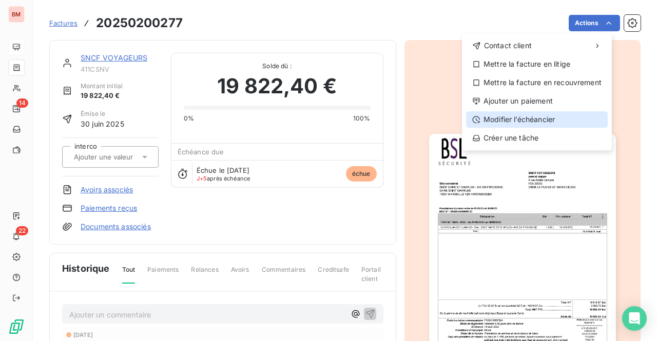
click at [503, 120] on div "Modifier l’échéancier" at bounding box center [537, 119] width 142 height 16
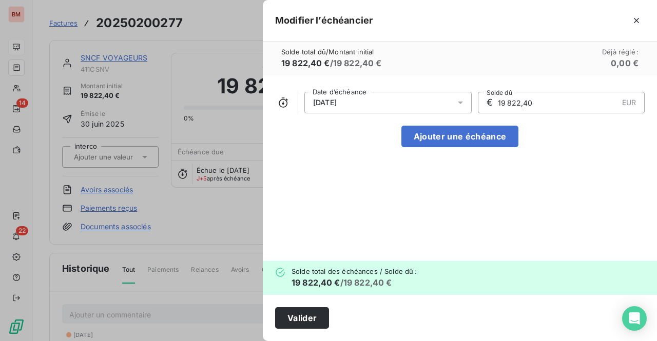
click at [432, 97] on div "[DATE]" at bounding box center [387, 103] width 167 height 22
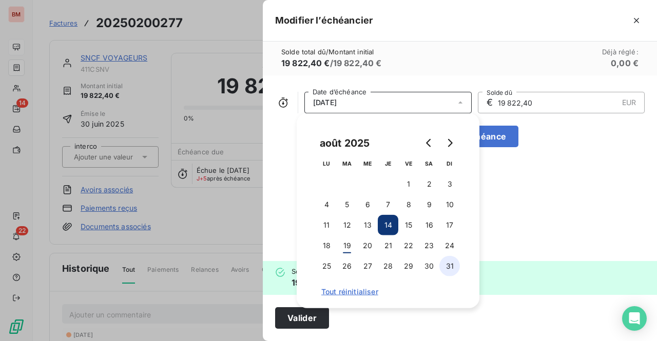
click at [446, 264] on button "31" at bounding box center [449, 266] width 21 height 21
click at [306, 322] on button "Valider" at bounding box center [302, 318] width 54 height 22
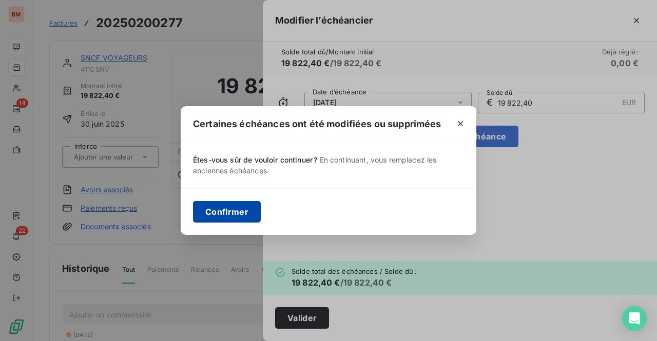
click at [224, 215] on button "Confirmer" at bounding box center [227, 212] width 68 height 22
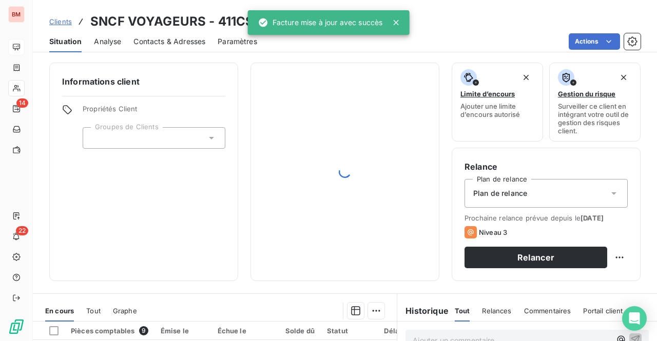
scroll to position [205, 0]
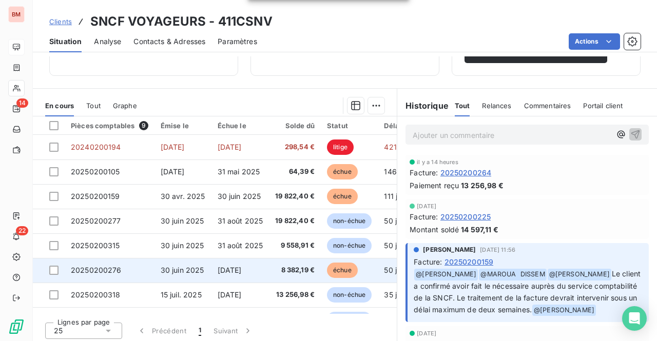
click at [230, 270] on span "[DATE]" at bounding box center [230, 270] width 24 height 9
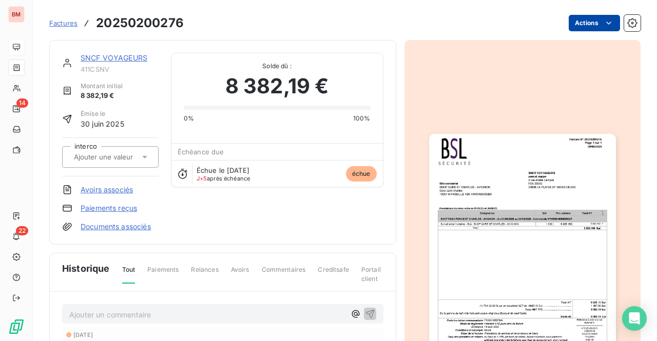
click at [586, 27] on html "BM 14 22 Factures 20250200276 Actions SNCF VOYAGEURS 411CSNV Montant initial 8 …" at bounding box center [328, 170] width 657 height 341
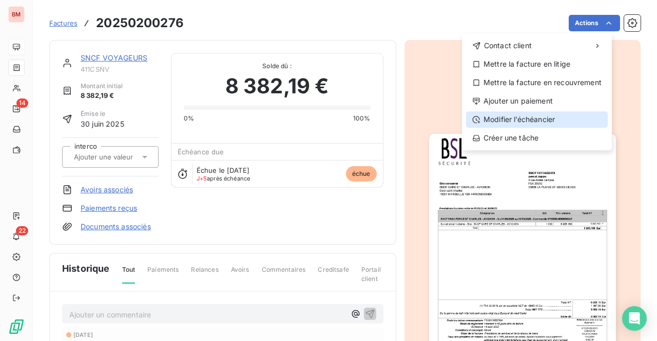
click at [502, 125] on div "Modifier l’échéancier" at bounding box center [537, 119] width 142 height 16
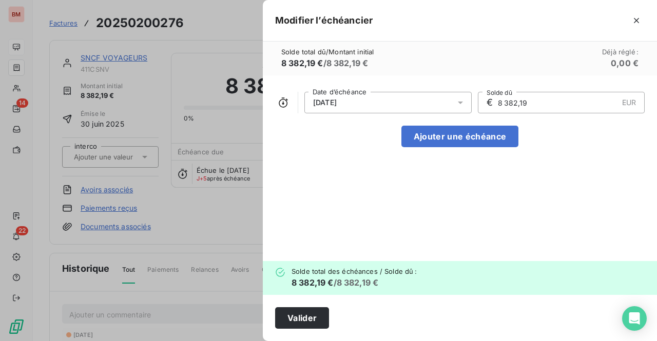
click at [447, 102] on div "[DATE]" at bounding box center [387, 103] width 167 height 22
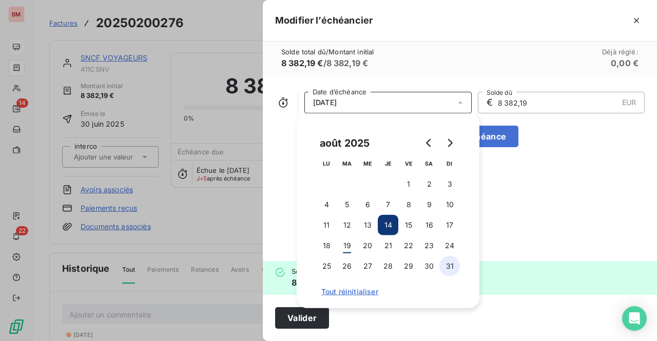
click at [453, 267] on button "31" at bounding box center [449, 266] width 21 height 21
click at [300, 323] on button "Valider" at bounding box center [302, 318] width 54 height 22
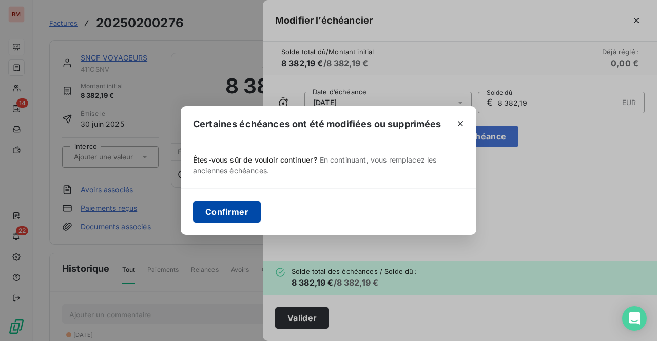
click at [237, 204] on button "Confirmer" at bounding box center [227, 212] width 68 height 22
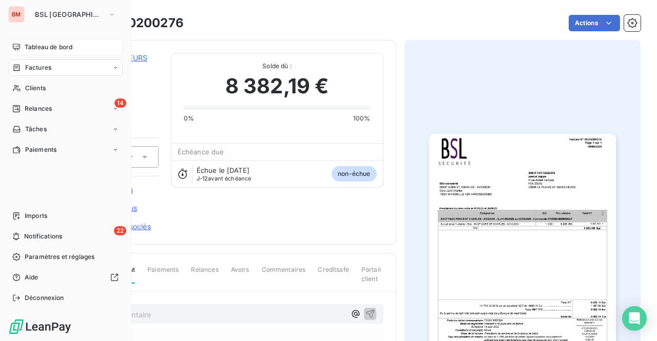
click at [40, 45] on span "Tableau de bord" at bounding box center [49, 47] width 48 height 9
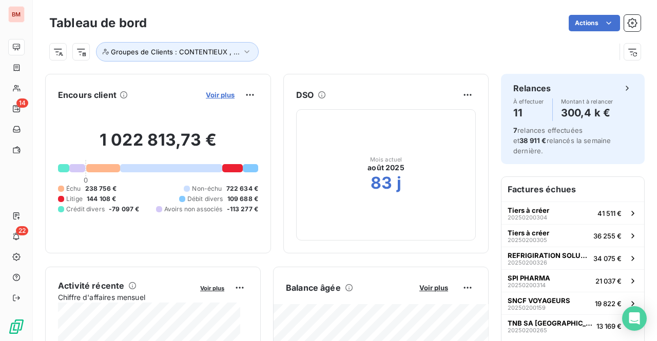
click at [216, 95] on span "Voir plus" at bounding box center [220, 95] width 29 height 8
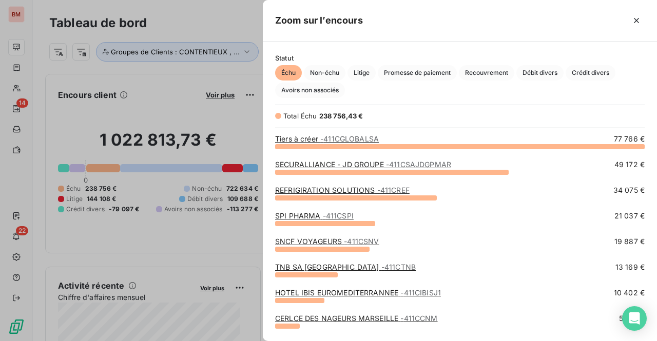
click at [201, 25] on div at bounding box center [328, 170] width 657 height 341
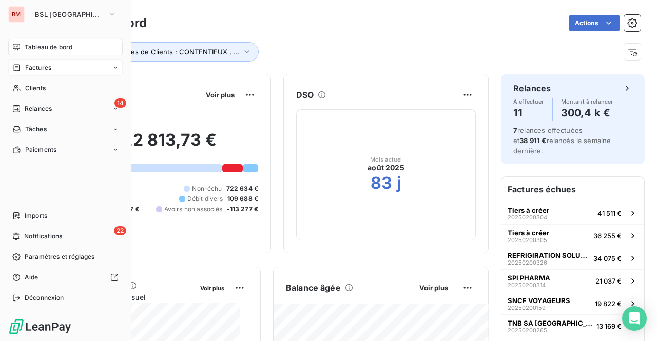
click at [34, 67] on span "Factures" at bounding box center [38, 67] width 26 height 9
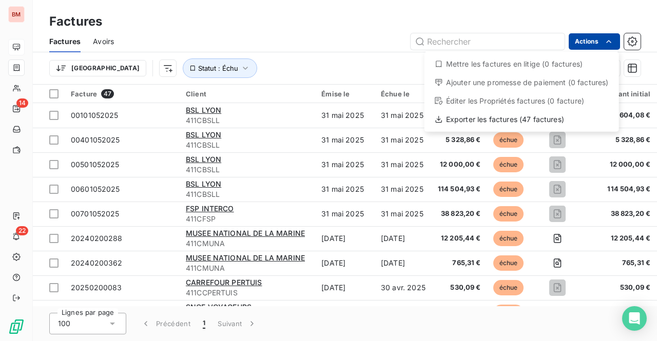
click at [602, 42] on html "BM 14 22 Factures Factures Avoirs Actions Mettre les factures en litige (0 fact…" at bounding box center [328, 170] width 657 height 341
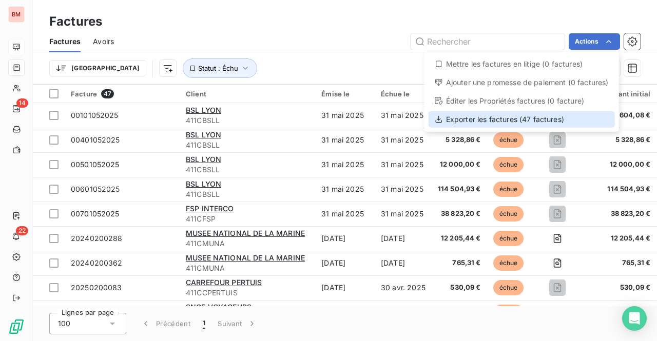
click at [514, 118] on div "Exporter les factures (47 factures)" at bounding box center [521, 119] width 186 height 16
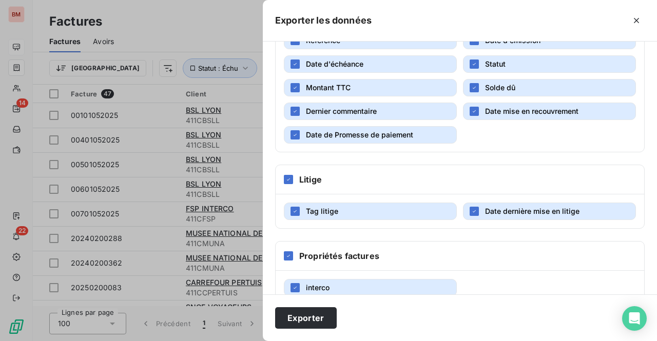
scroll to position [269, 0]
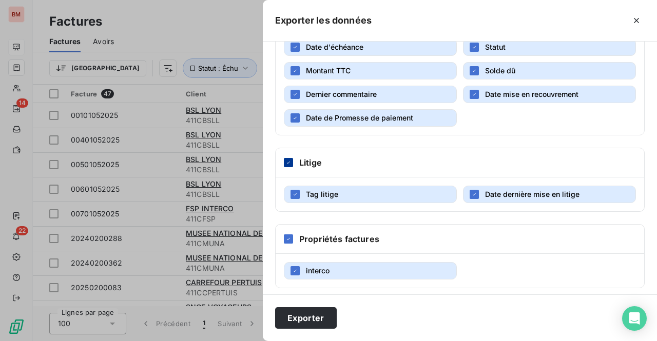
click at [287, 160] on icon at bounding box center [288, 163] width 6 height 6
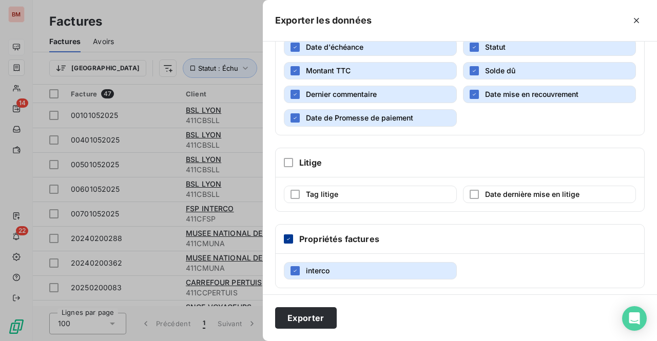
click at [290, 238] on div at bounding box center [288, 238] width 9 height 9
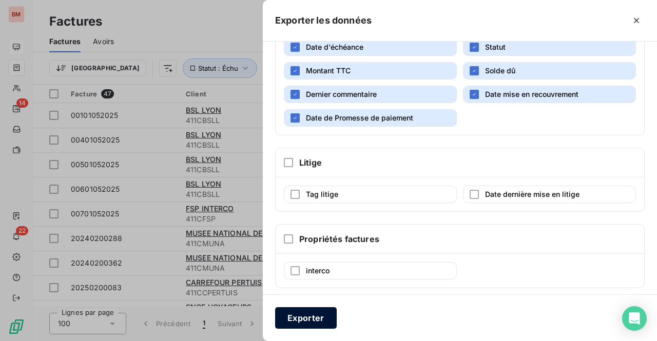
click at [314, 319] on button "Exporter" at bounding box center [306, 318] width 62 height 22
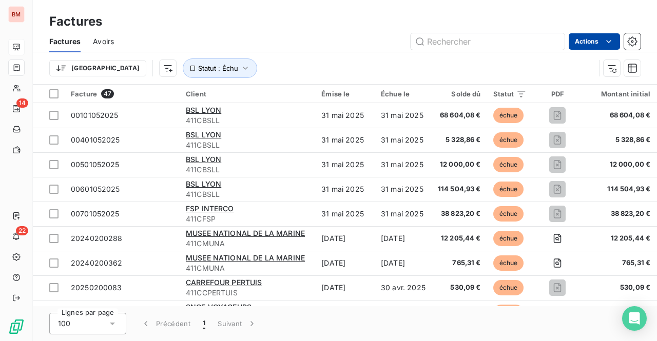
click at [578, 45] on html "BM 14 22 Factures Factures Avoirs Actions Trier Statut : Échu Facture 47 Client…" at bounding box center [328, 170] width 657 height 341
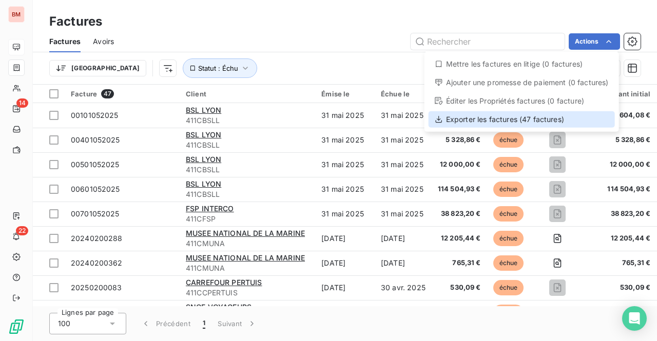
click at [502, 123] on div "Exporter les factures (47 factures)" at bounding box center [521, 119] width 186 height 16
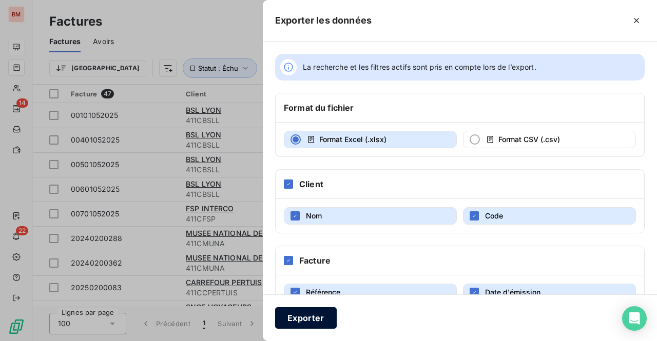
click at [298, 316] on button "Exporter" at bounding box center [306, 318] width 62 height 22
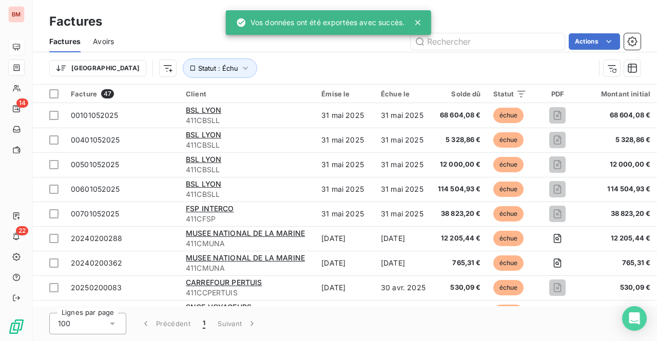
click at [338, 17] on div "Vos données ont été exportées avec succès." at bounding box center [320, 22] width 168 height 18
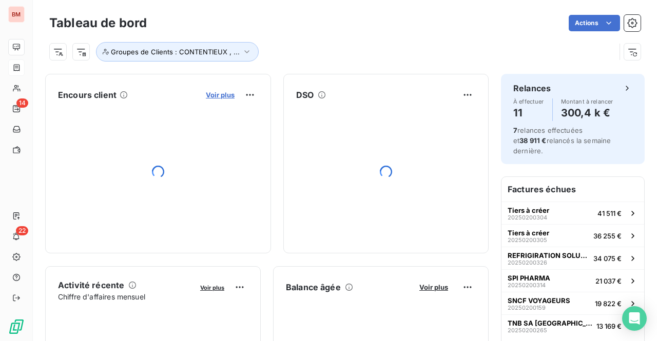
click at [206, 93] on span "Voir plus" at bounding box center [220, 95] width 29 height 8
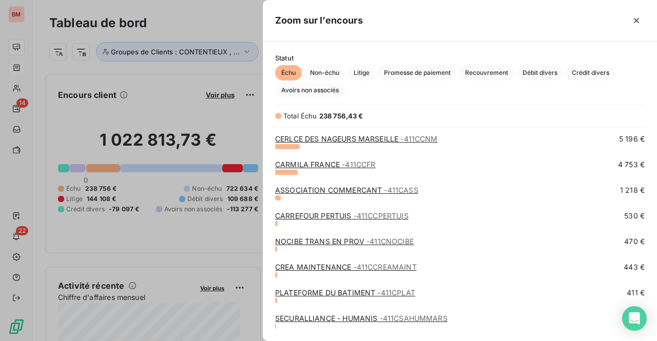
scroll to position [201, 0]
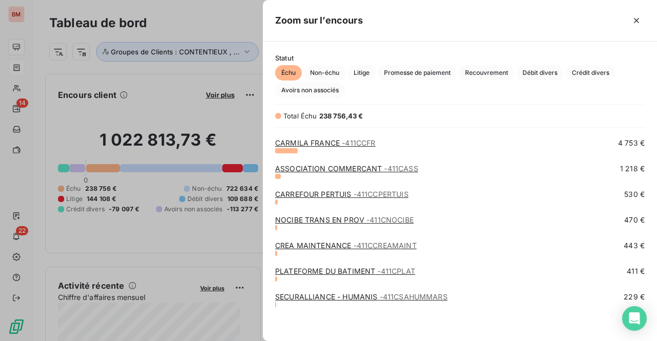
click at [341, 296] on link "SECURALLIANCE - HUMANIS - 411CSAHUMMARS" at bounding box center [361, 296] width 172 height 9
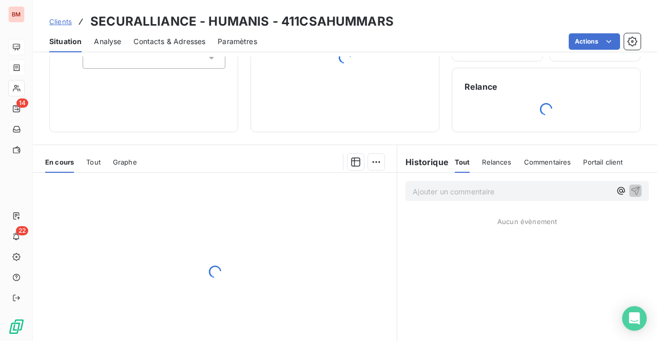
scroll to position [139, 0]
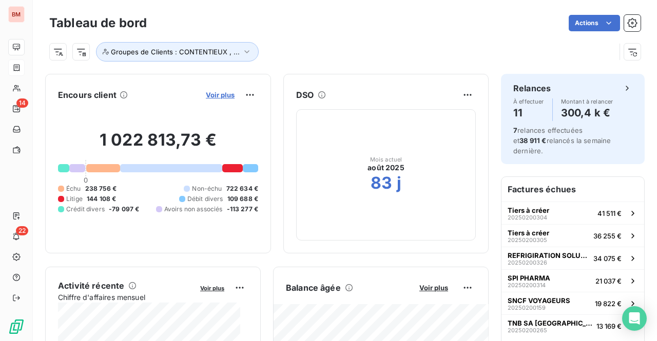
click at [218, 93] on span "Voir plus" at bounding box center [220, 95] width 29 height 8
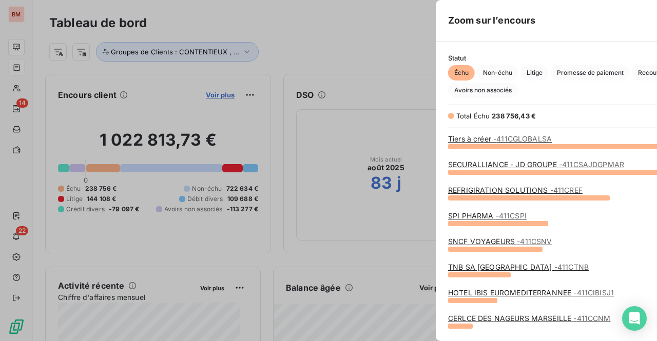
scroll to position [334, 386]
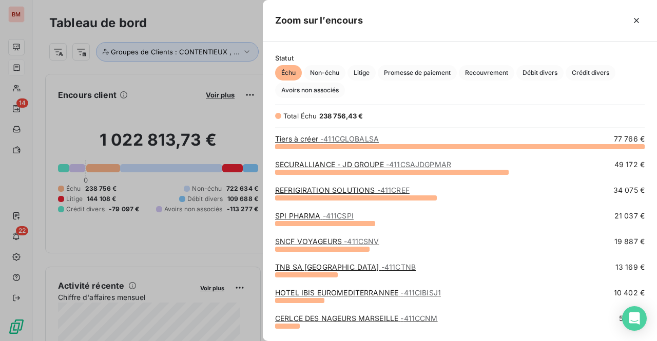
click at [20, 17] on div at bounding box center [328, 170] width 657 height 341
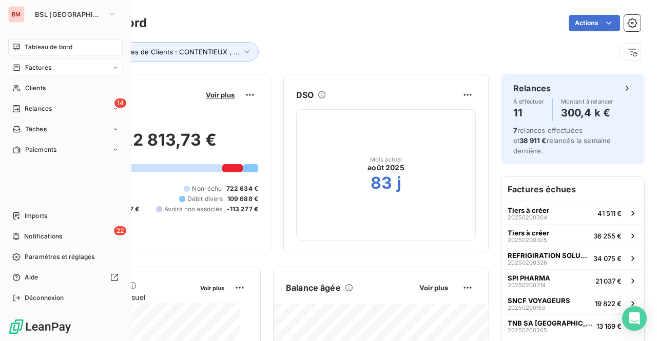
click at [24, 14] on div "BM" at bounding box center [16, 14] width 16 height 16
click at [56, 13] on span "BSL [GEOGRAPHIC_DATA]" at bounding box center [69, 14] width 69 height 8
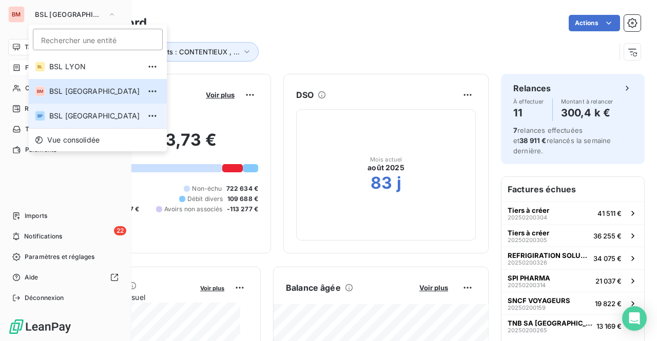
click at [64, 115] on span "BSL [GEOGRAPHIC_DATA]" at bounding box center [94, 116] width 91 height 10
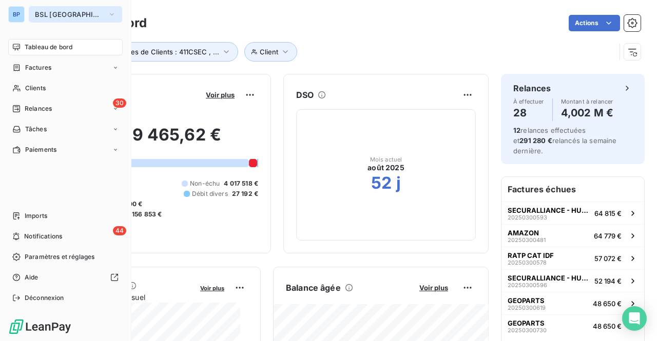
click at [52, 14] on span "BSL [GEOGRAPHIC_DATA]" at bounding box center [69, 14] width 69 height 8
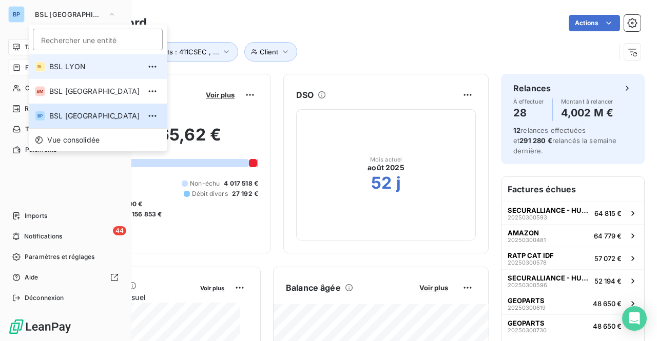
click at [60, 60] on li "BL BSL LYON" at bounding box center [98, 66] width 138 height 25
